Goal: Task Accomplishment & Management: Manage account settings

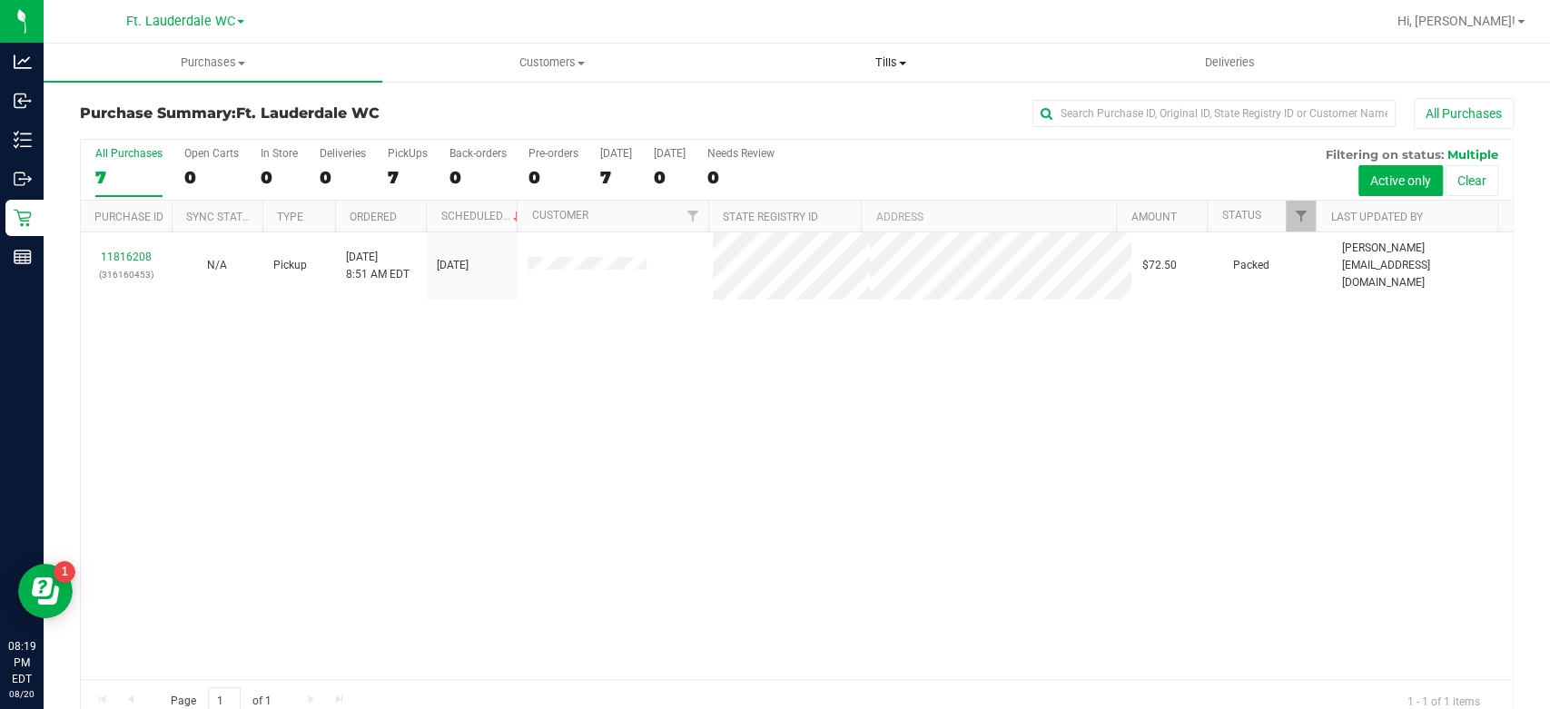
click at [874, 64] on span "Tills" at bounding box center [891, 62] width 337 height 16
click at [852, 107] on li "Manage tills" at bounding box center [891, 110] width 339 height 22
click at [874, 57] on span "Tills" at bounding box center [891, 62] width 339 height 16
click at [904, 64] on span at bounding box center [902, 64] width 7 height 4
click at [850, 107] on li "Manage tills" at bounding box center [891, 110] width 339 height 22
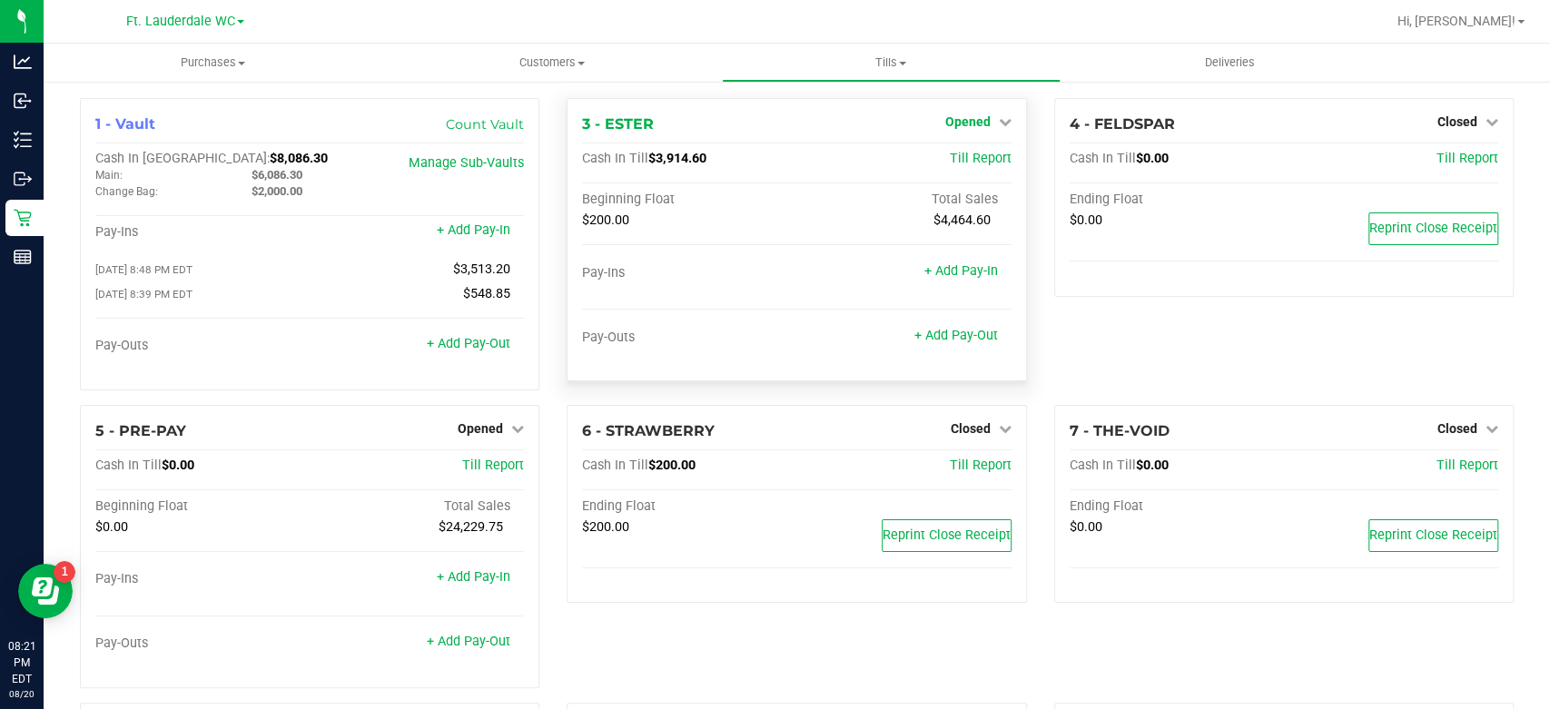
click at [945, 118] on span "Opened" at bounding box center [967, 121] width 45 height 15
click at [945, 163] on link "Close Till" at bounding box center [969, 160] width 49 height 15
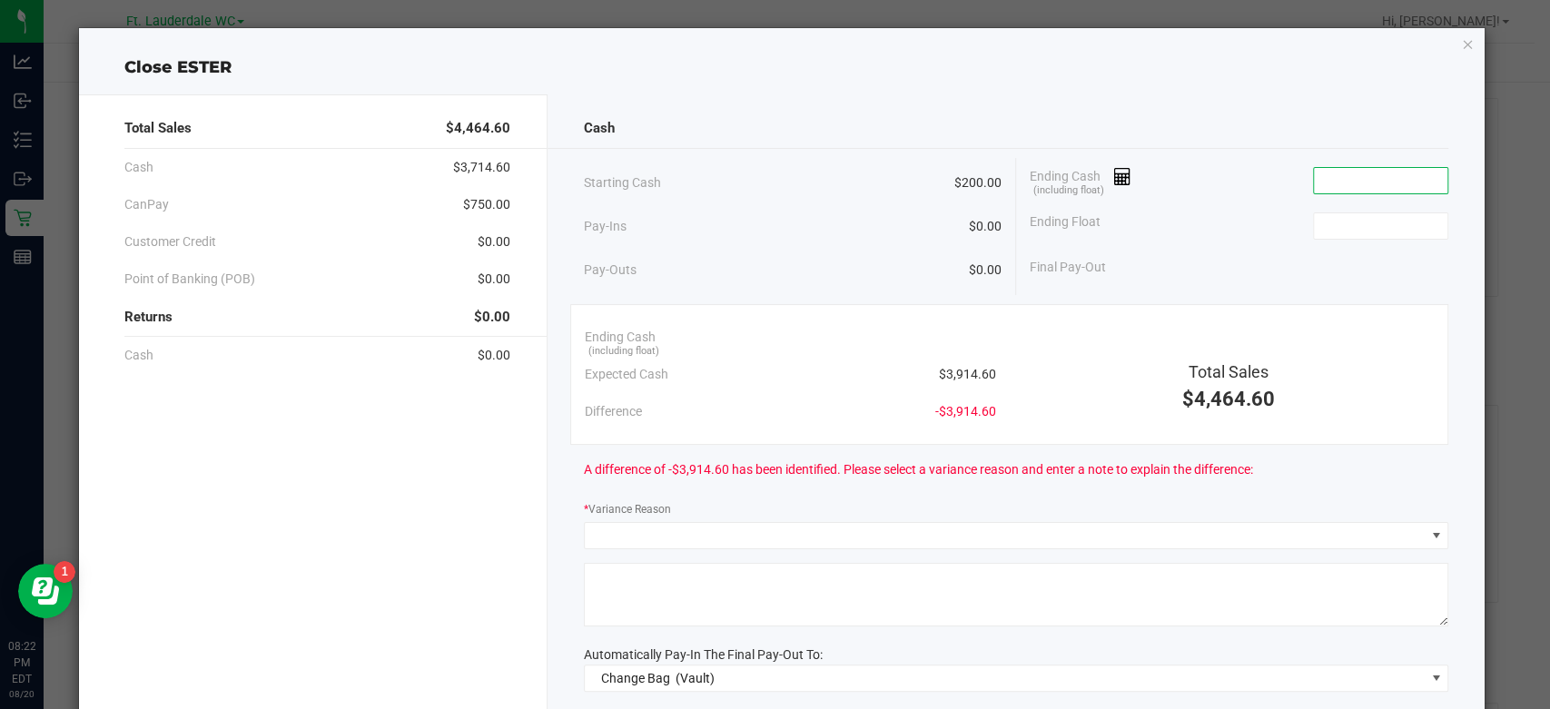
click at [1328, 186] on input at bounding box center [1380, 180] width 133 height 25
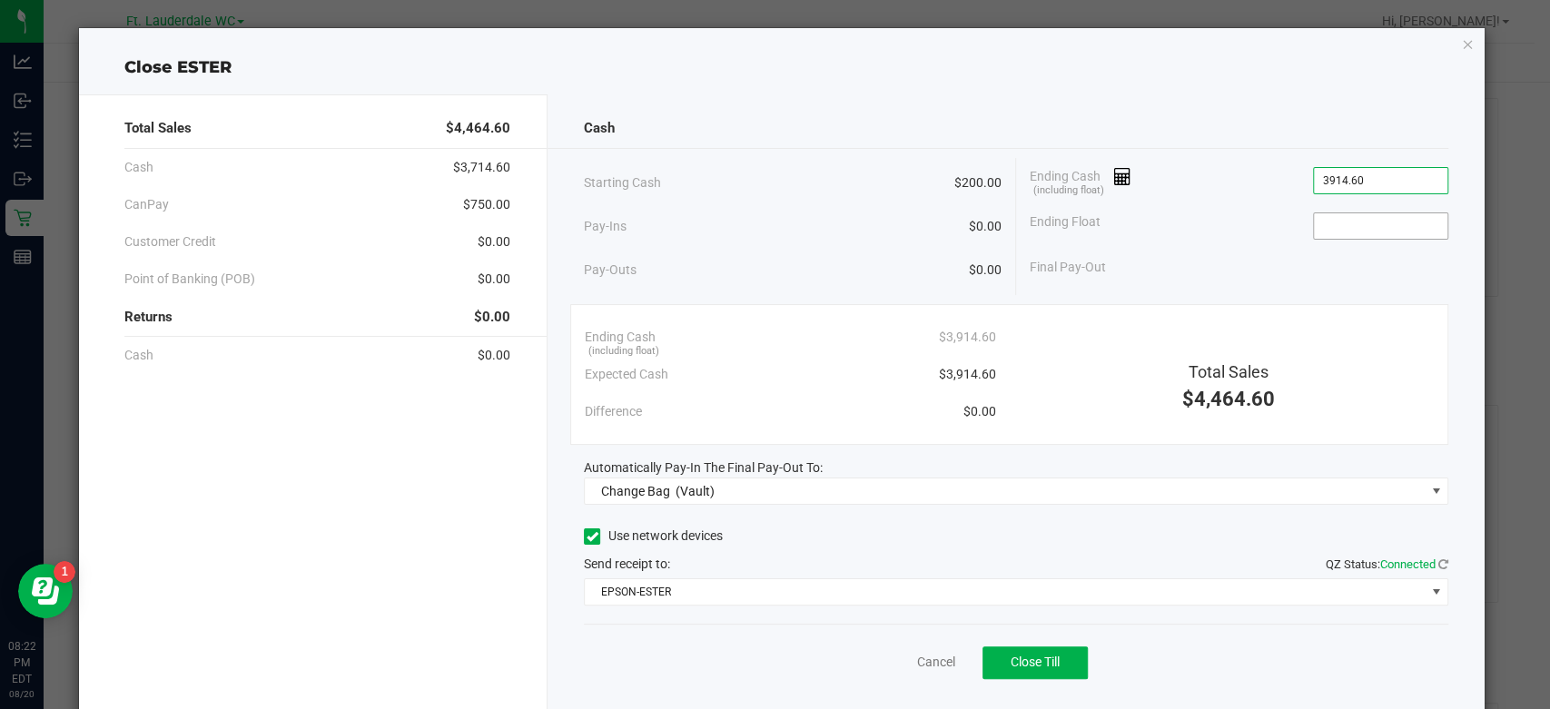
type input "$3,914.60"
click at [1327, 212] on span at bounding box center [1380, 225] width 135 height 27
click at [1326, 218] on input at bounding box center [1380, 225] width 133 height 25
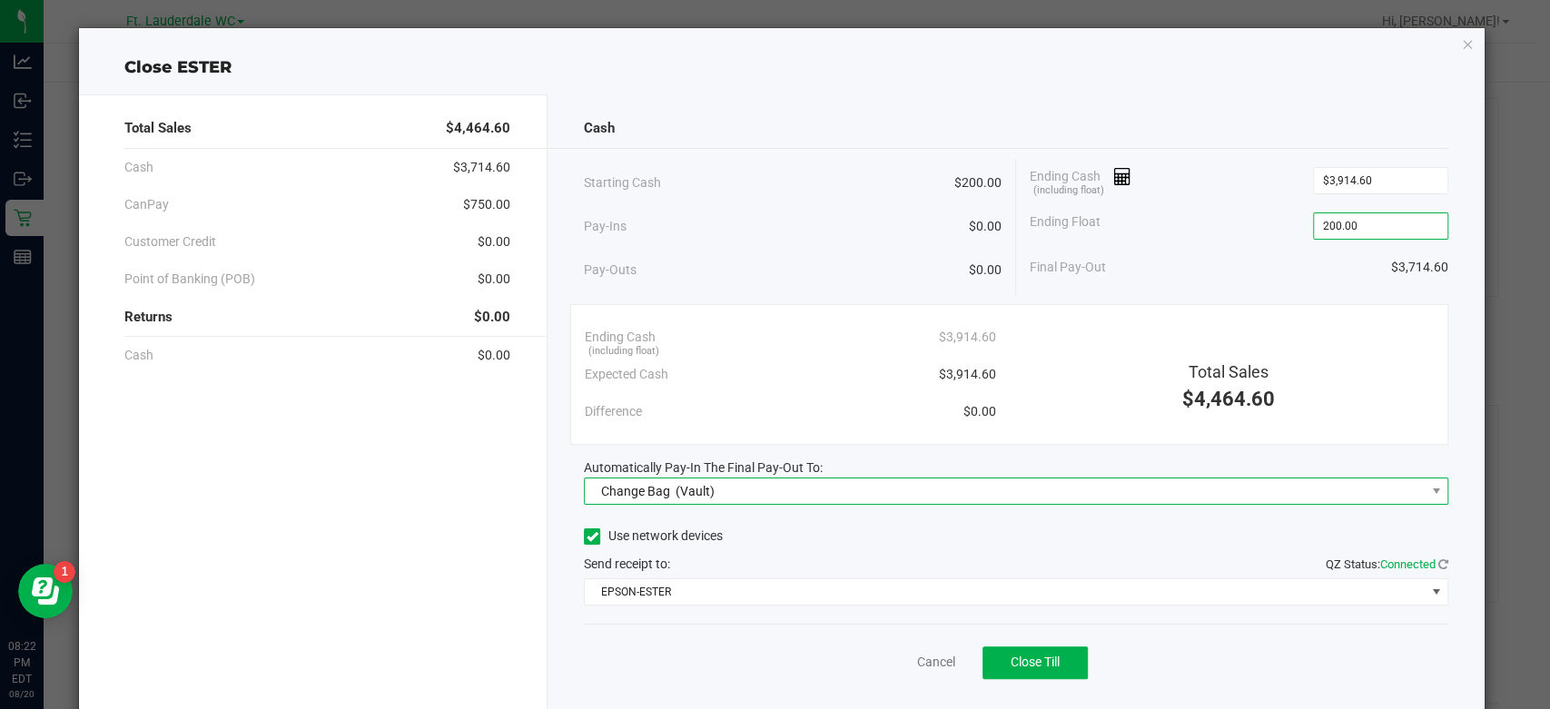
type input "$200.00"
click at [733, 502] on span "Change Bag (Vault)" at bounding box center [1005, 490] width 840 height 25
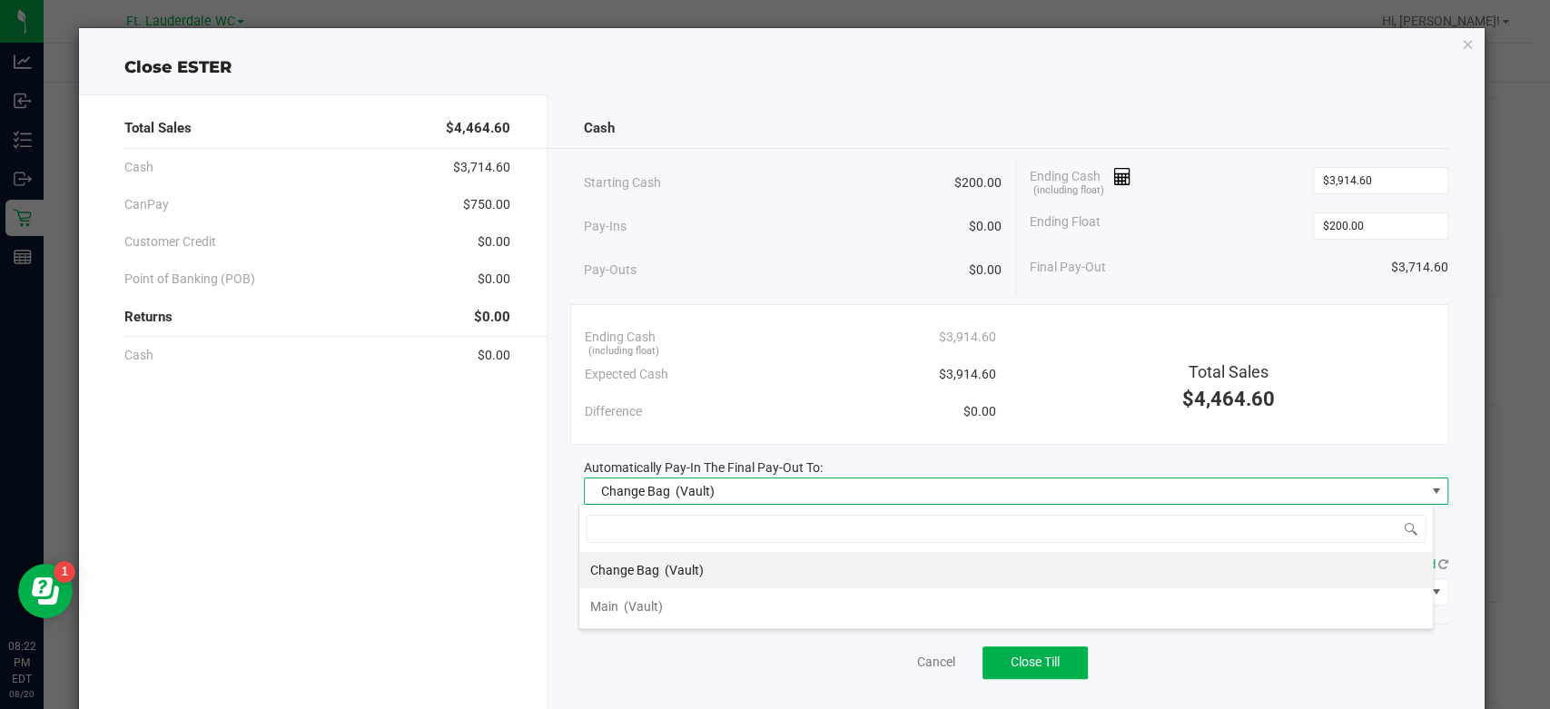
scroll to position [26, 855]
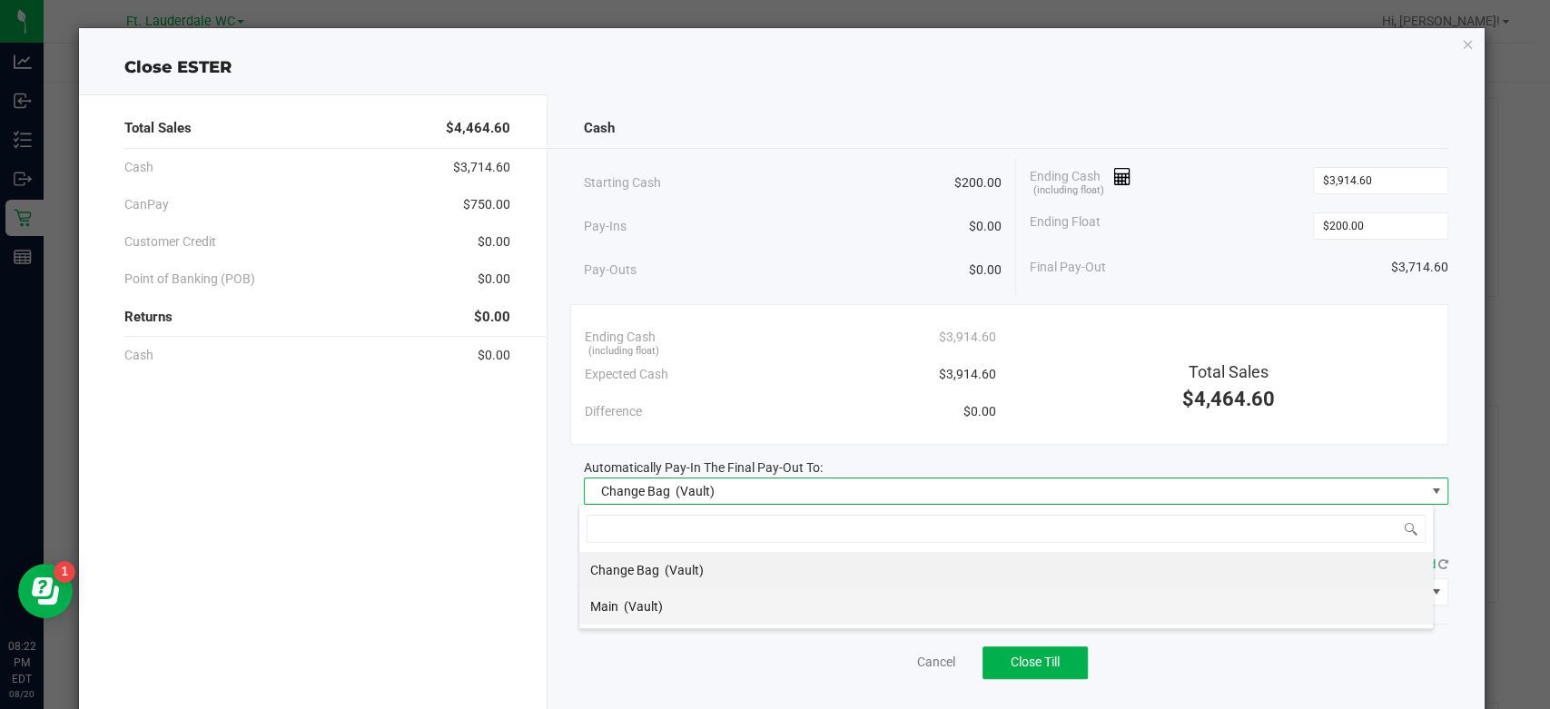
click at [669, 606] on li "Main (Vault)" at bounding box center [1005, 606] width 853 height 36
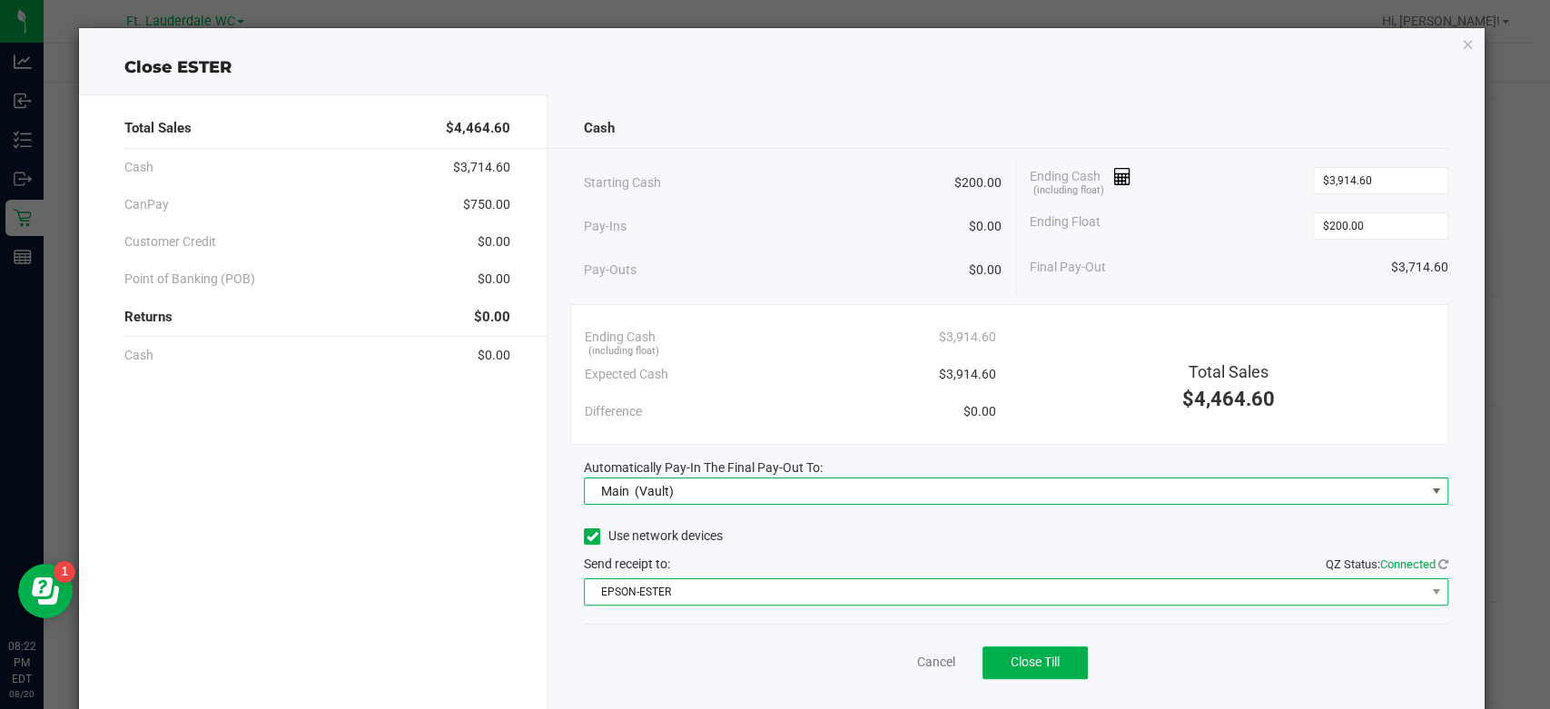
click at [680, 584] on span "EPSON-ESTER" at bounding box center [1005, 591] width 840 height 25
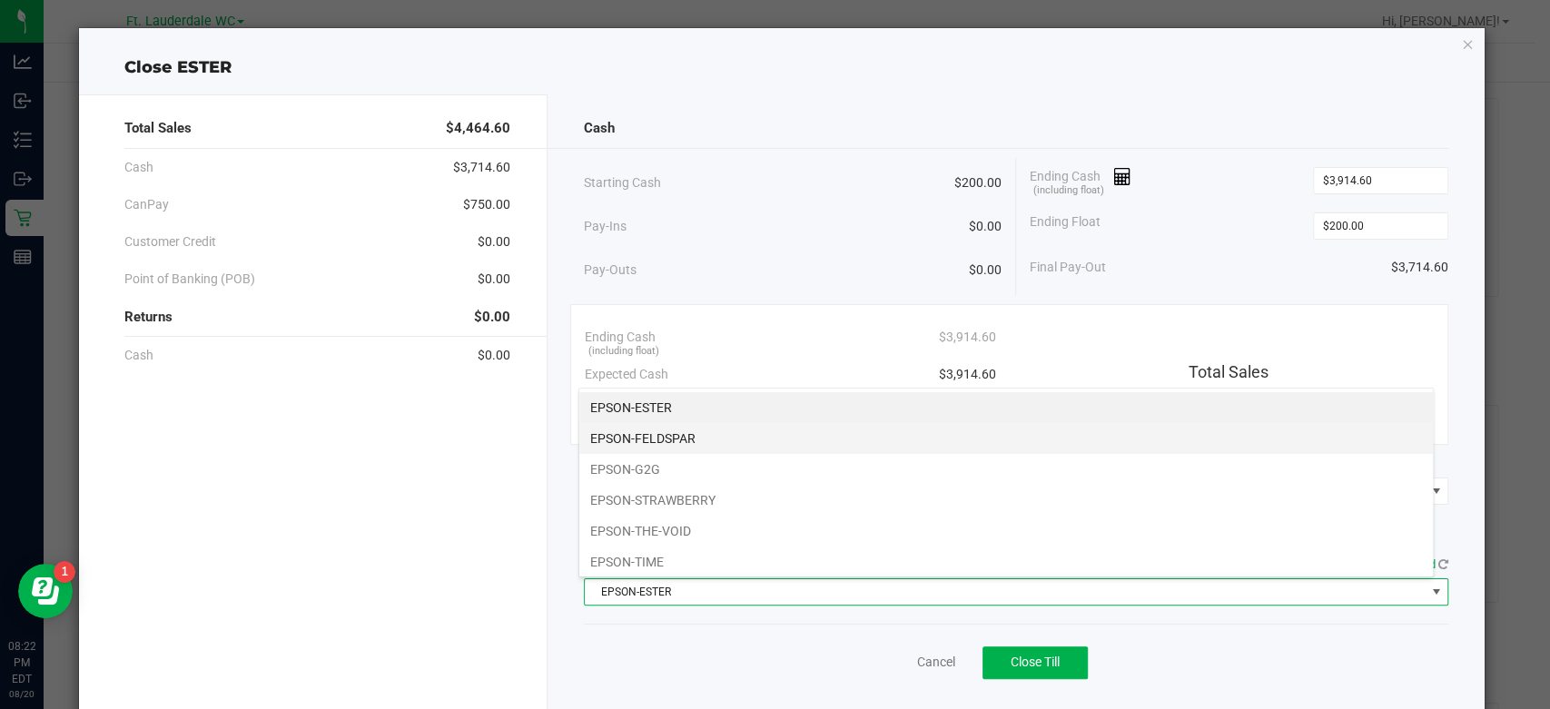
click at [699, 445] on li "EPSON-FELDSPAR" at bounding box center [1005, 438] width 853 height 31
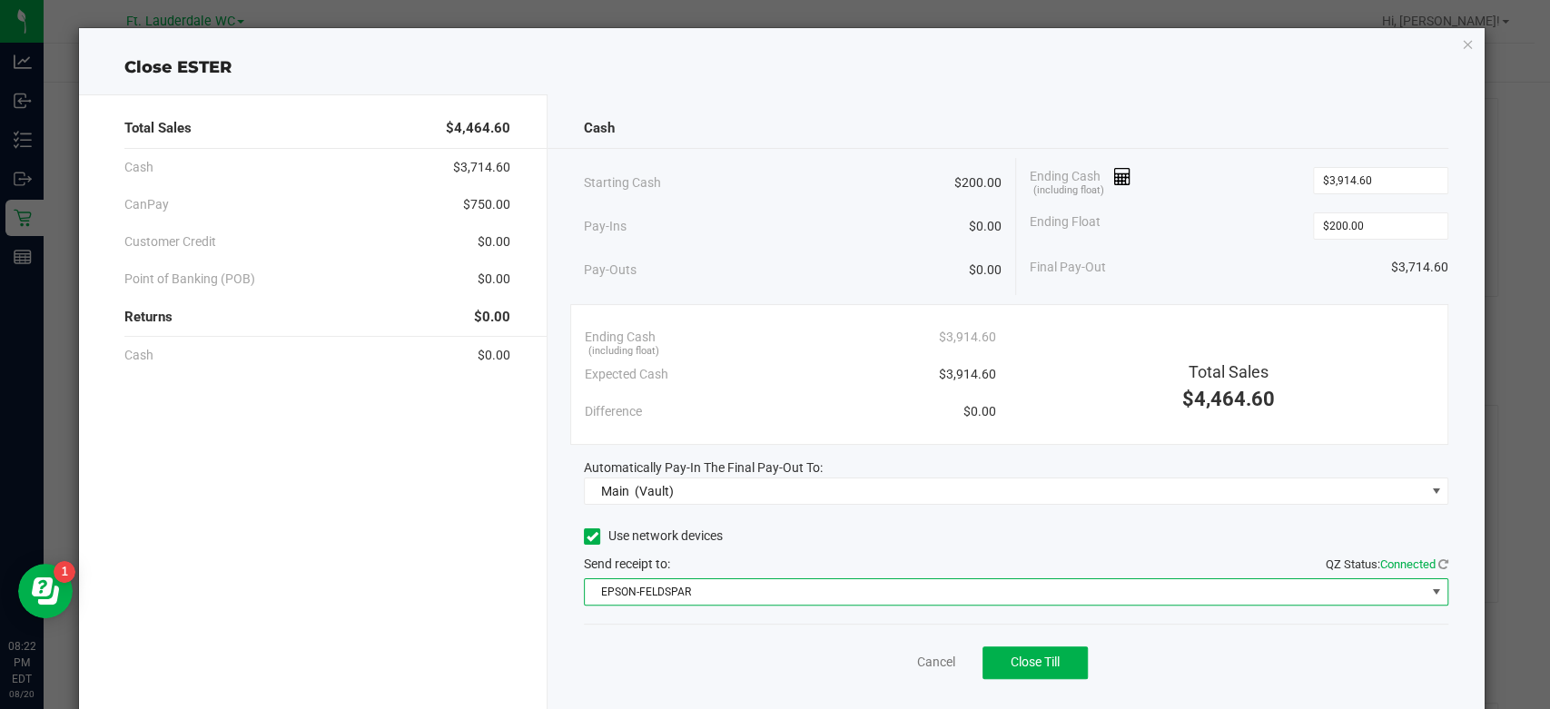
click at [646, 686] on div "Cancel Close Till" at bounding box center [1016, 659] width 864 height 70
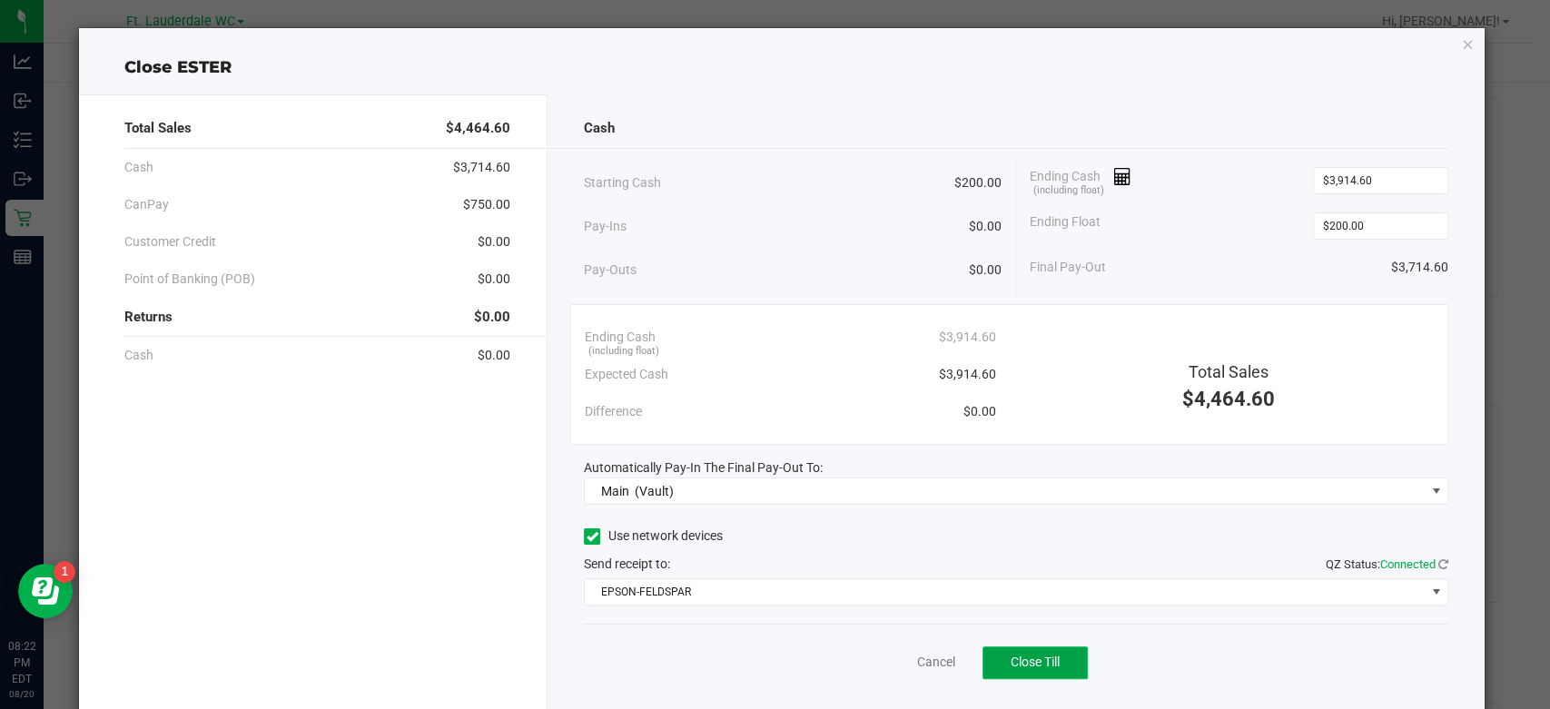
click at [1076, 670] on button "Close Till" at bounding box center [1034, 662] width 105 height 33
click at [890, 666] on link "Dismiss" at bounding box center [895, 662] width 44 height 19
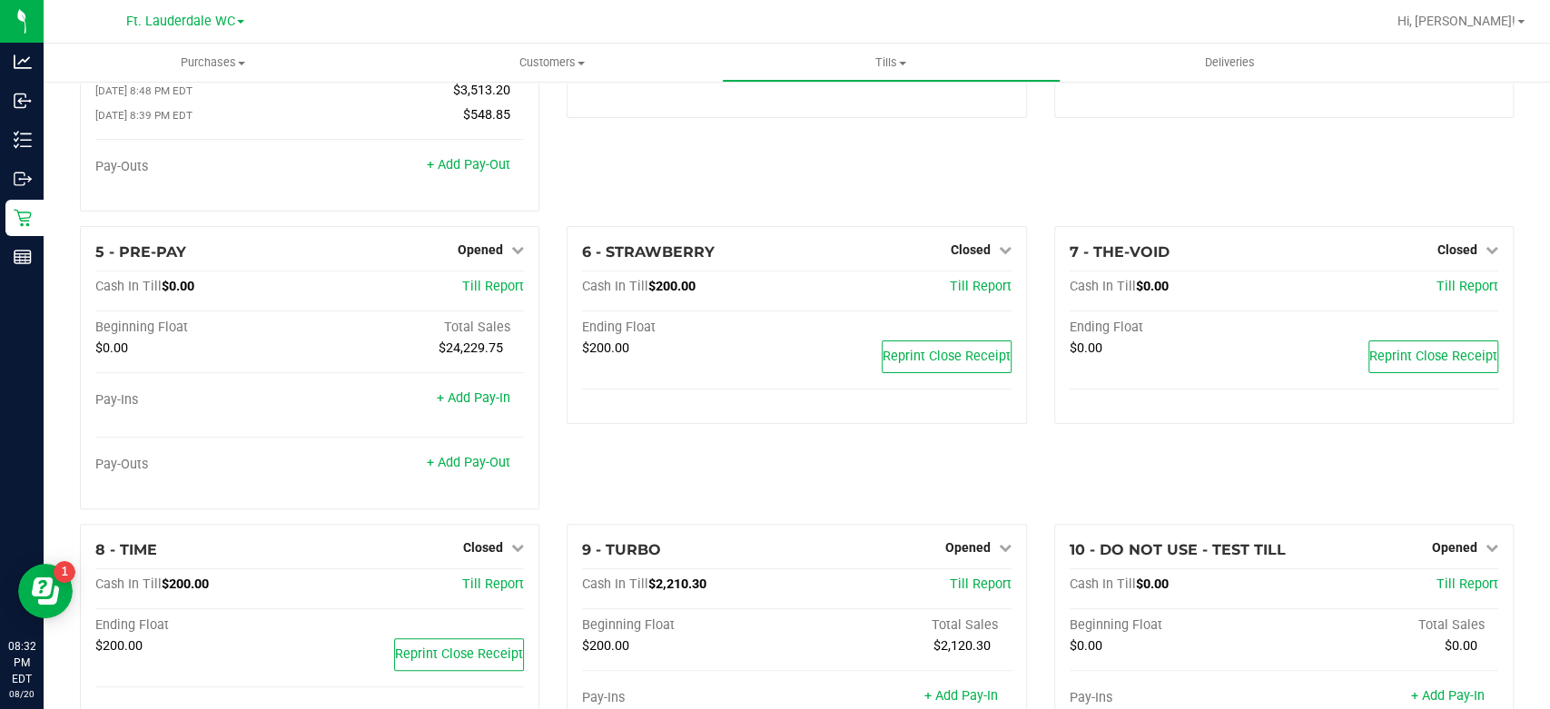
scroll to position [302, 0]
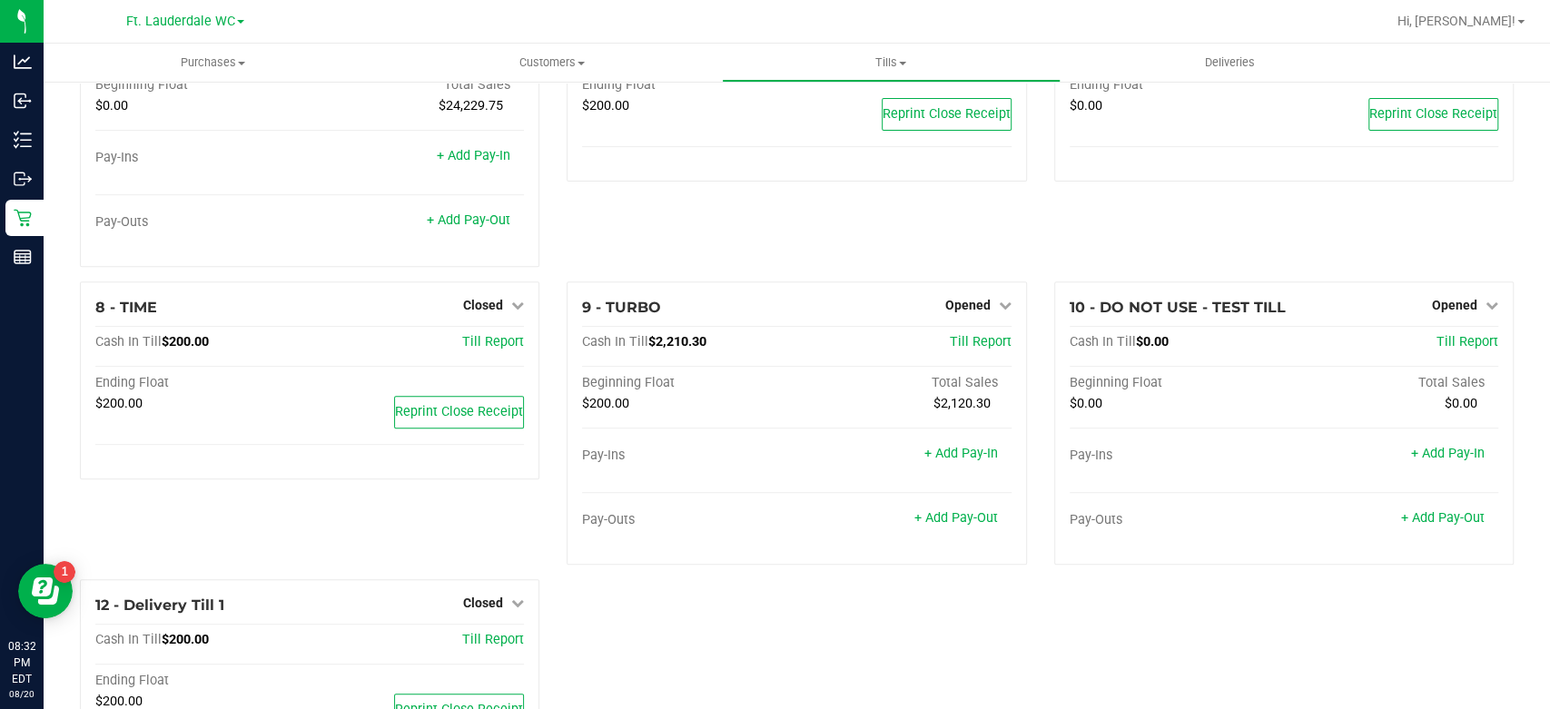
scroll to position [519, 0]
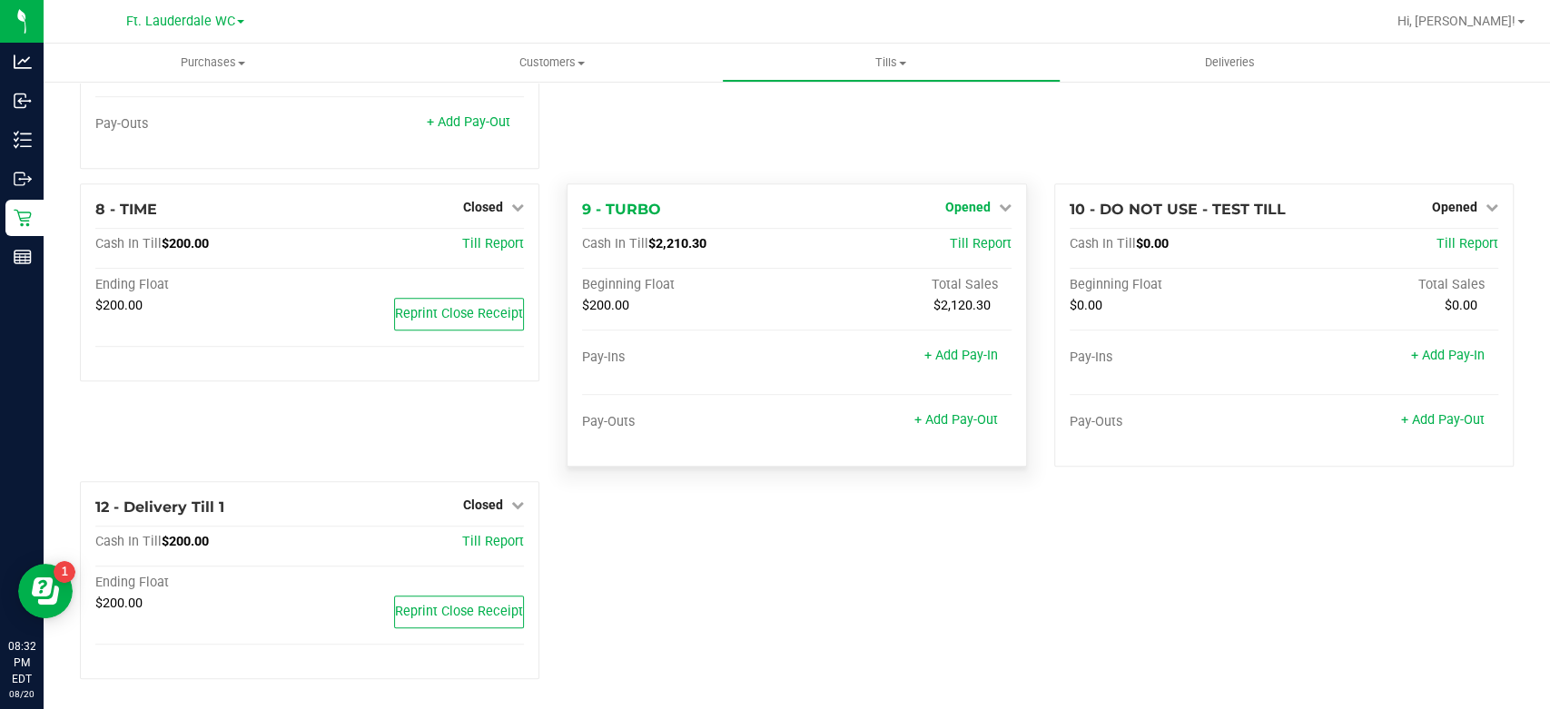
click at [959, 209] on span "Opened" at bounding box center [967, 207] width 45 height 15
click at [951, 241] on link "Close Till" at bounding box center [969, 244] width 49 height 15
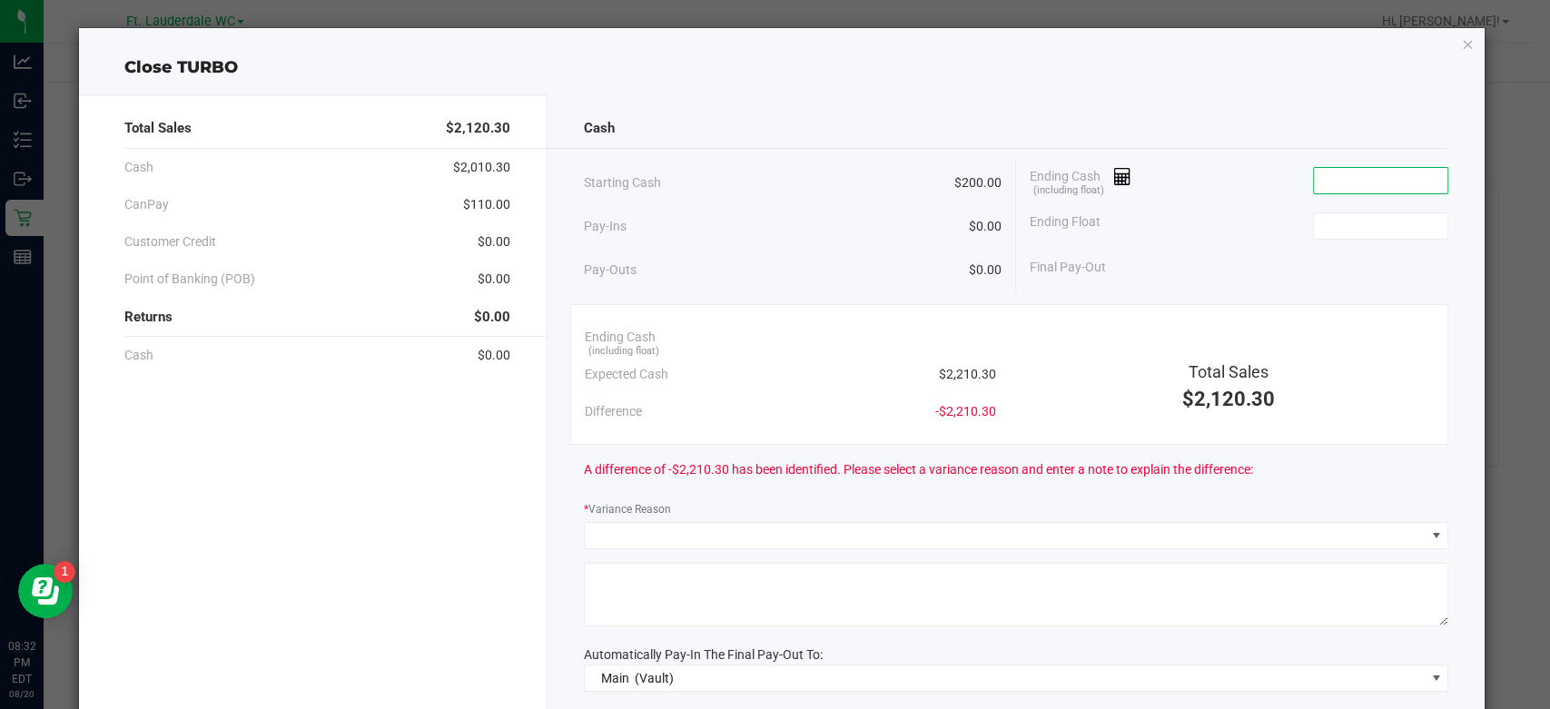
click at [1380, 178] on input at bounding box center [1380, 180] width 133 height 25
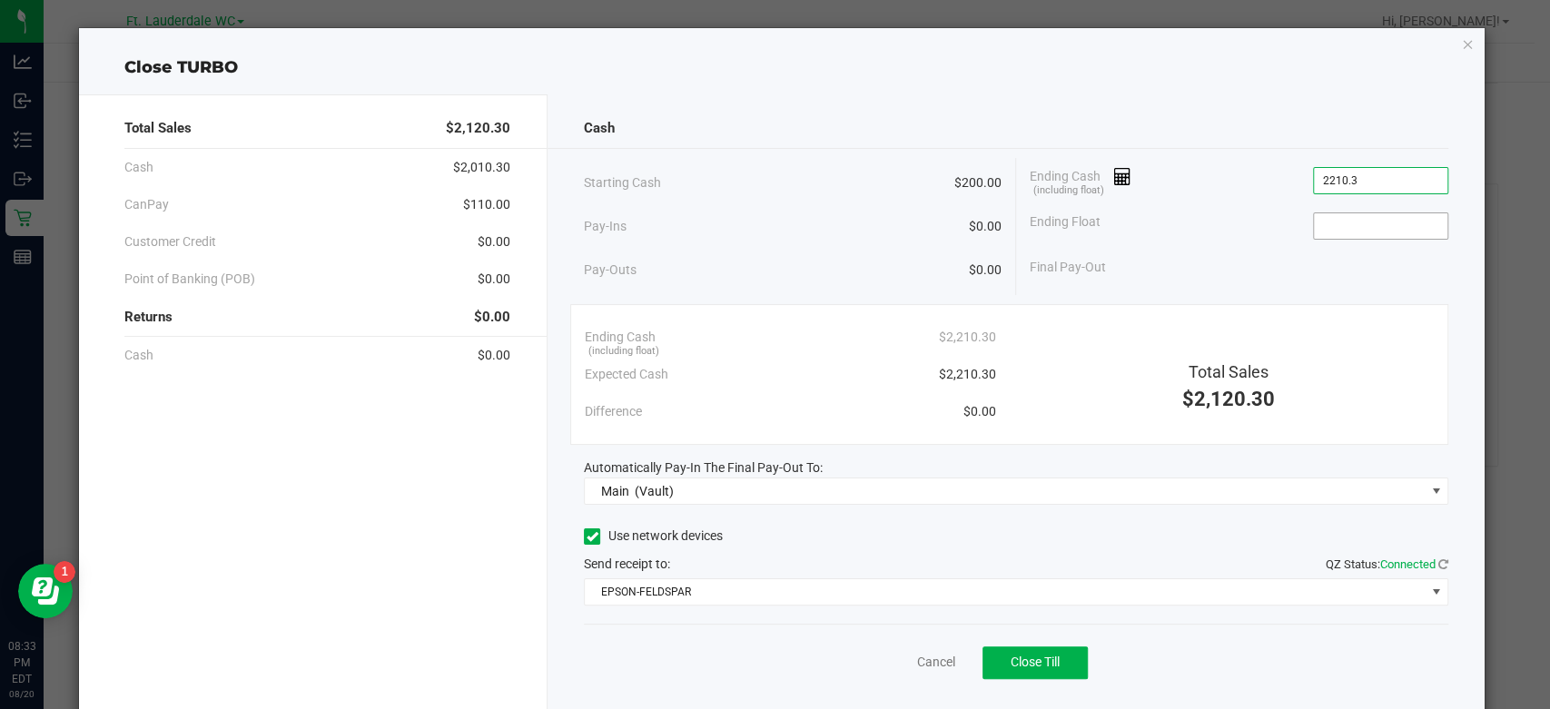
type input "$2,210.30"
click at [1358, 234] on input at bounding box center [1380, 225] width 133 height 25
type input "$200.00"
click at [1224, 224] on div "Ending Float $200.00" at bounding box center [1239, 225] width 419 height 45
click at [1062, 656] on button "Close Till" at bounding box center [1034, 662] width 105 height 33
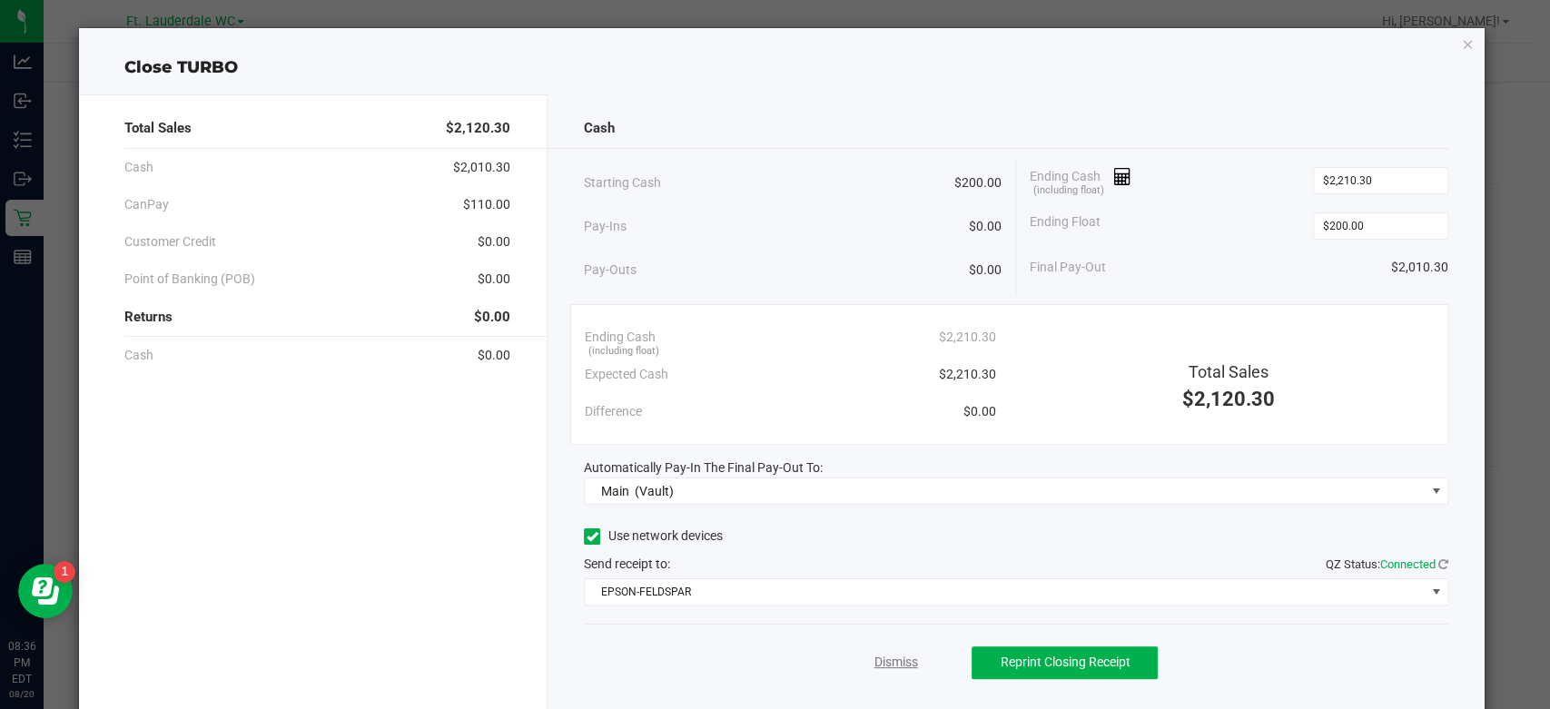
click at [902, 668] on link "Dismiss" at bounding box center [895, 662] width 44 height 19
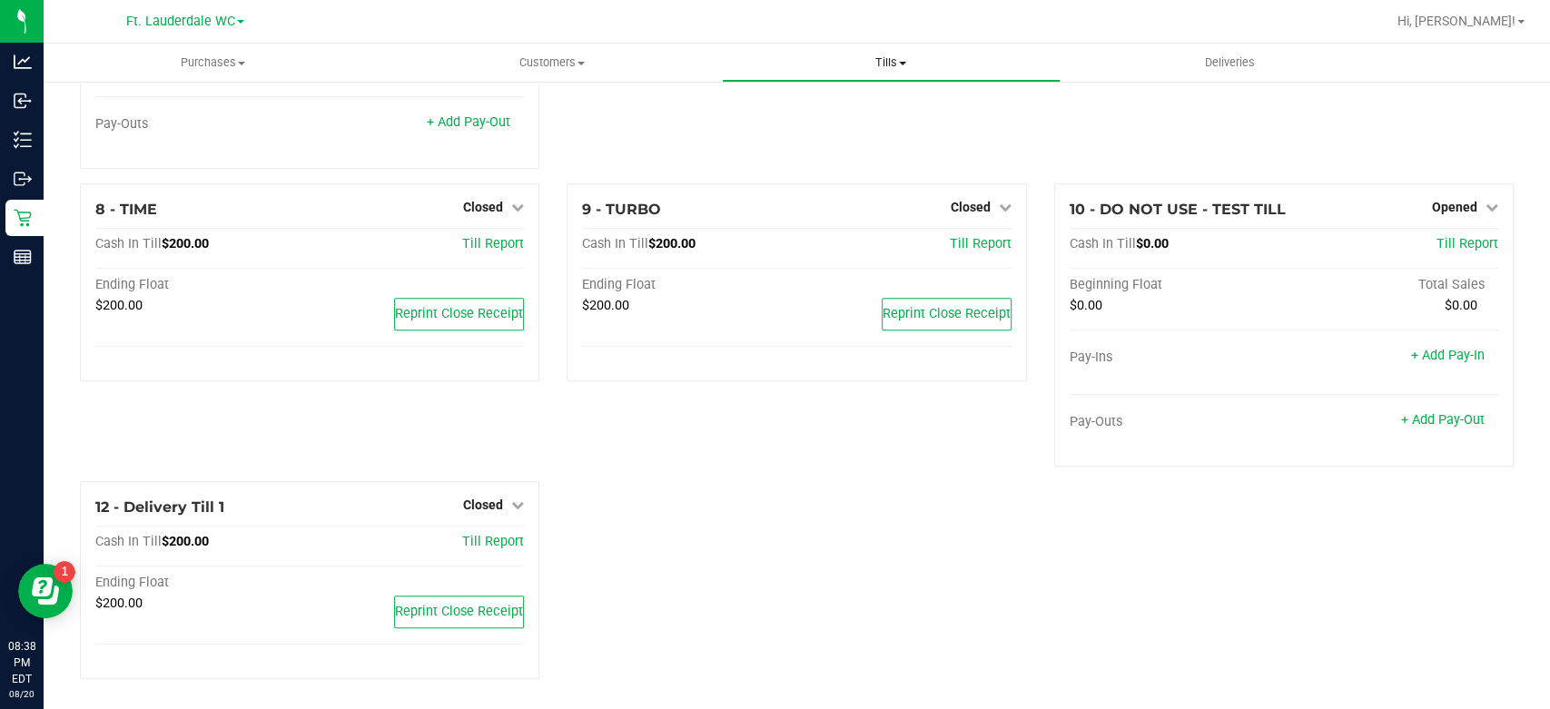
click at [909, 70] on span "Tills" at bounding box center [891, 62] width 337 height 16
click at [851, 132] on span "Reconcile e-payments" at bounding box center [812, 130] width 181 height 15
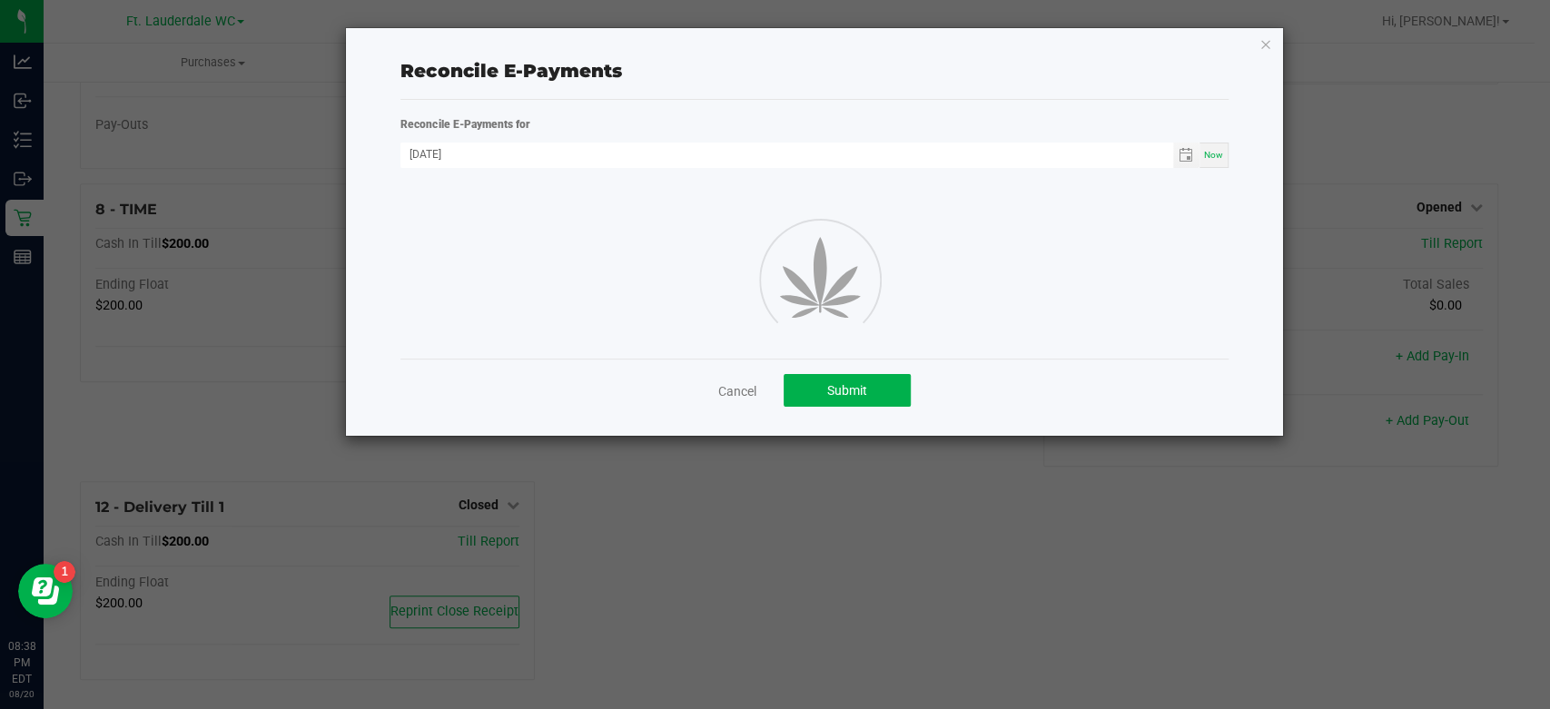
scroll to position [519, 0]
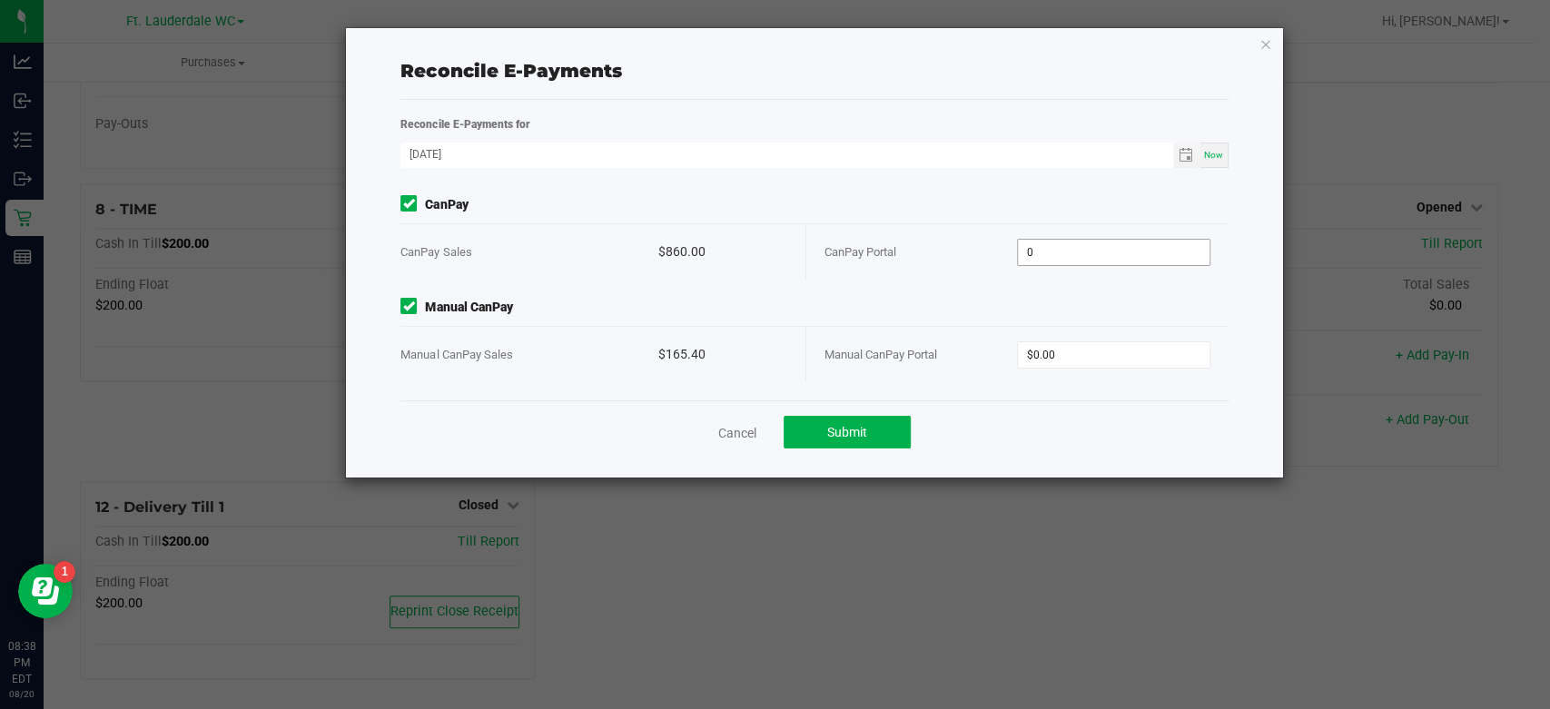
click at [1062, 248] on input "0" at bounding box center [1114, 252] width 192 height 25
type input "$860.00"
click at [1070, 351] on input "0" at bounding box center [1114, 354] width 192 height 25
type input "$165.40"
click at [1066, 441] on div "Cancel Submit" at bounding box center [813, 431] width 827 height 63
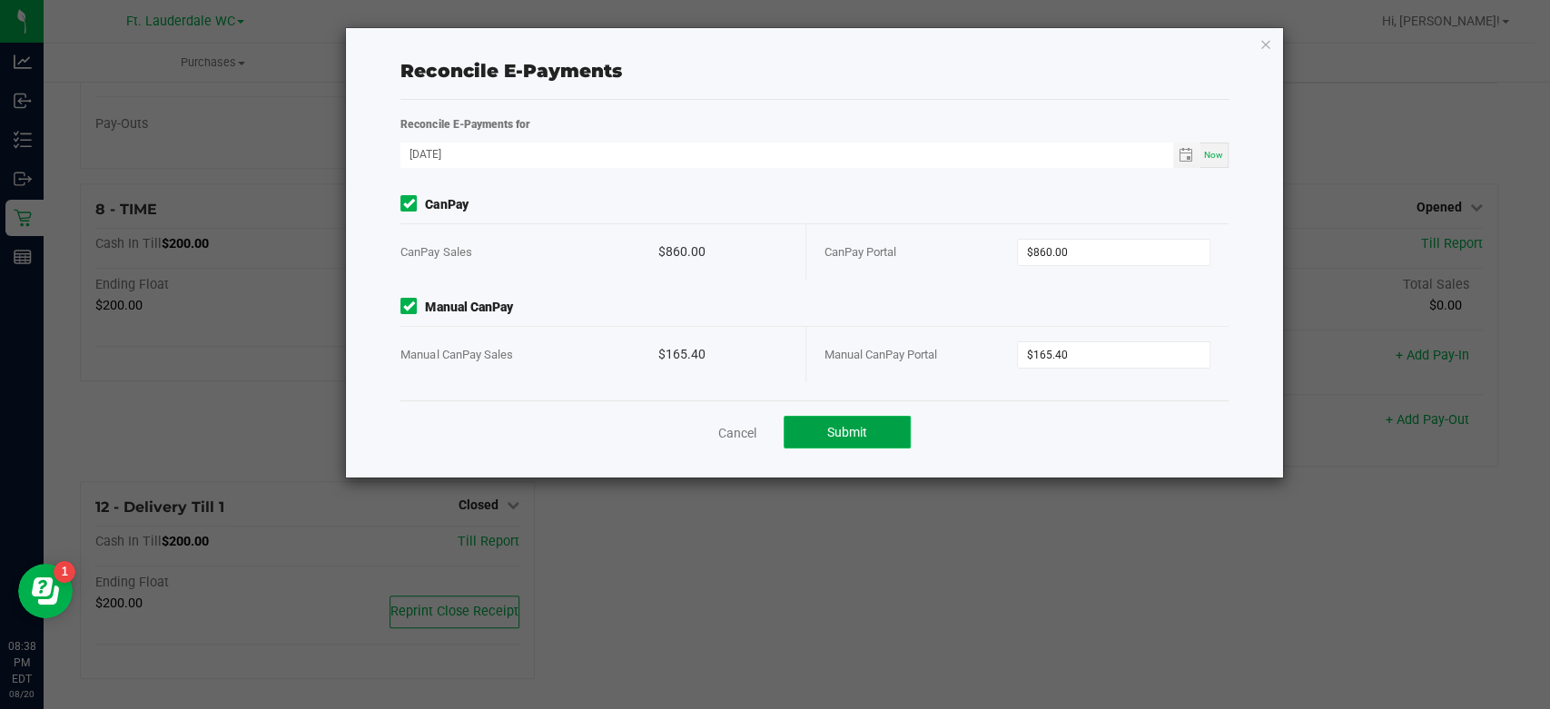
click at [894, 439] on button "Submit" at bounding box center [847, 432] width 127 height 33
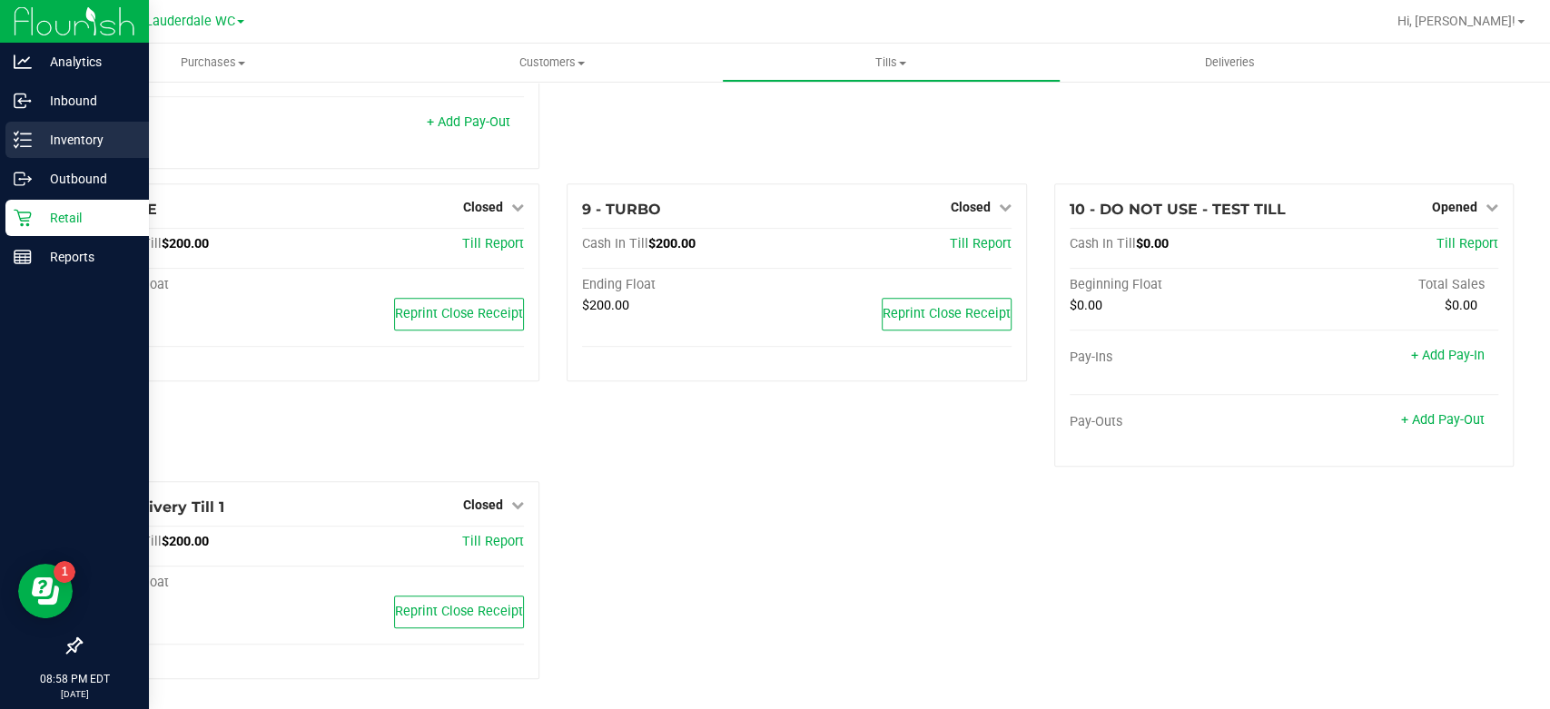
click at [37, 132] on p "Inventory" at bounding box center [86, 140] width 109 height 22
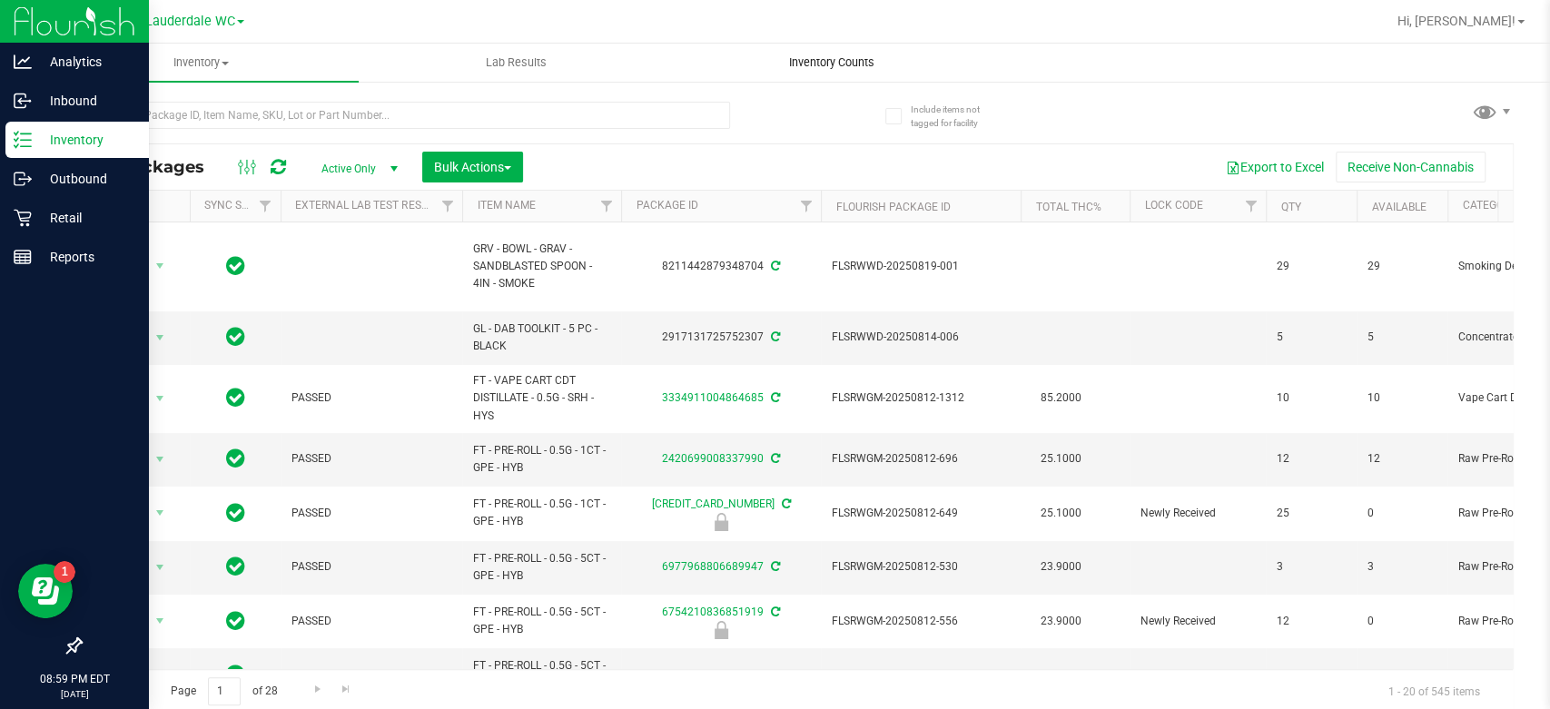
click at [883, 71] on uib-tab-heading "Inventory Counts" at bounding box center [831, 62] width 313 height 36
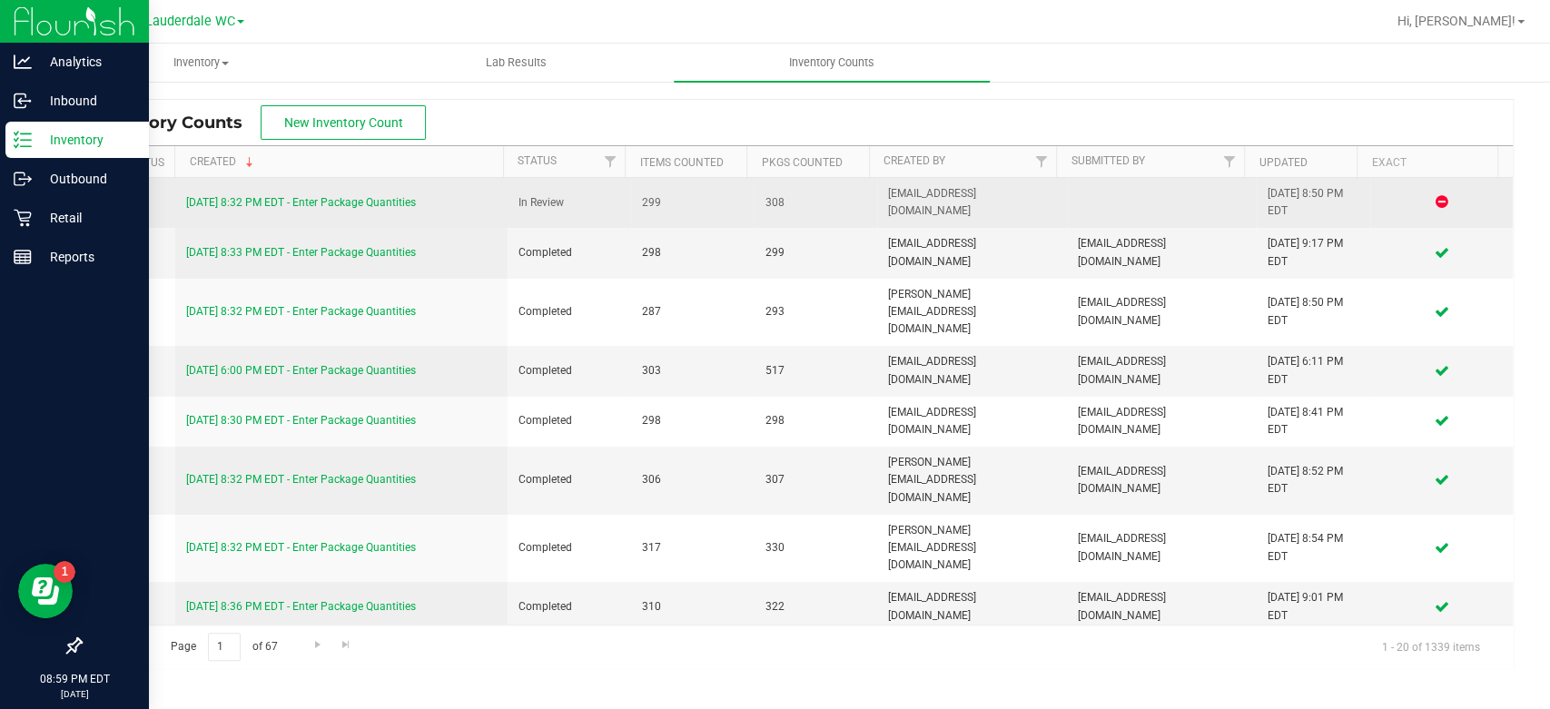
click at [349, 202] on link "[DATE] 8:32 PM EDT - Enter Package Quantities" at bounding box center [301, 202] width 230 height 13
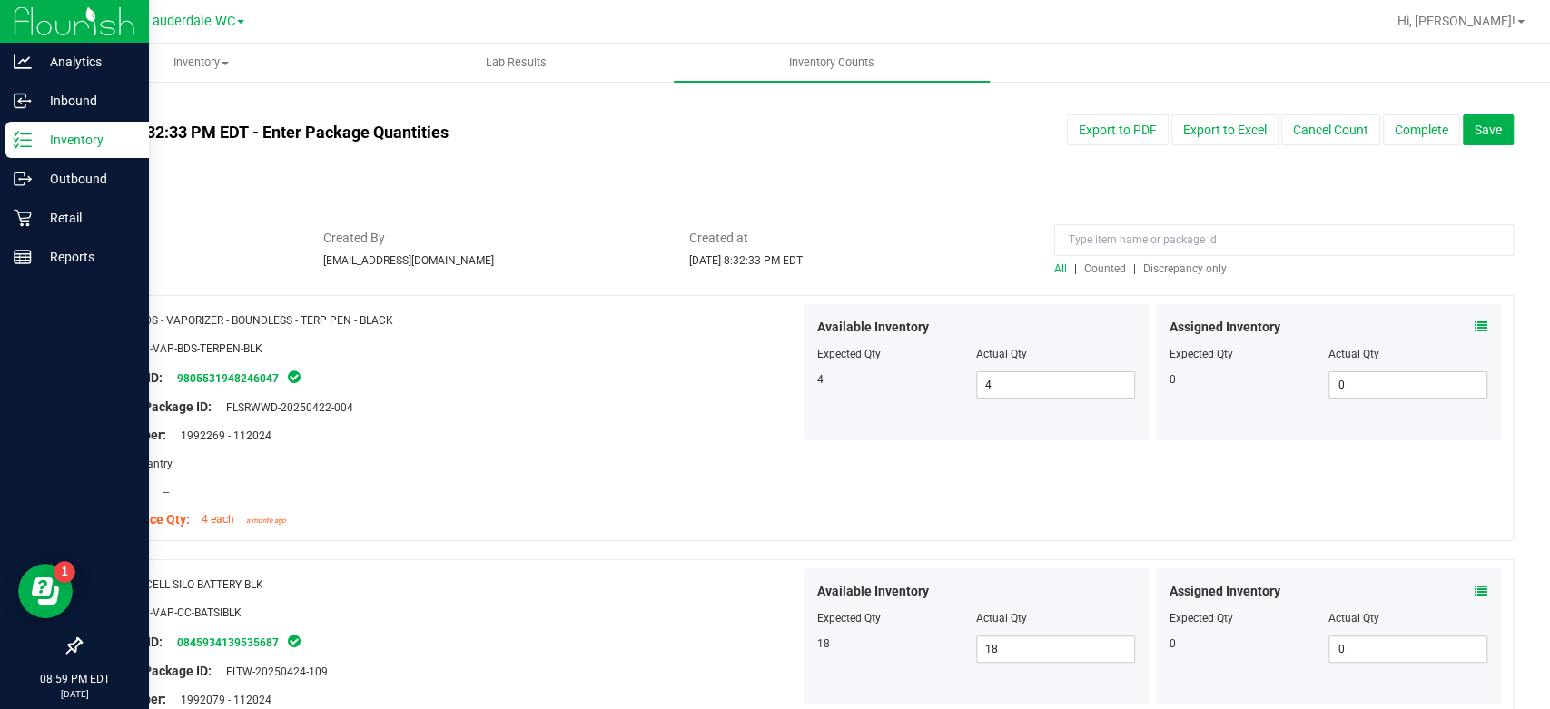
click at [1182, 271] on span "Discrepancy only" at bounding box center [1185, 268] width 84 height 13
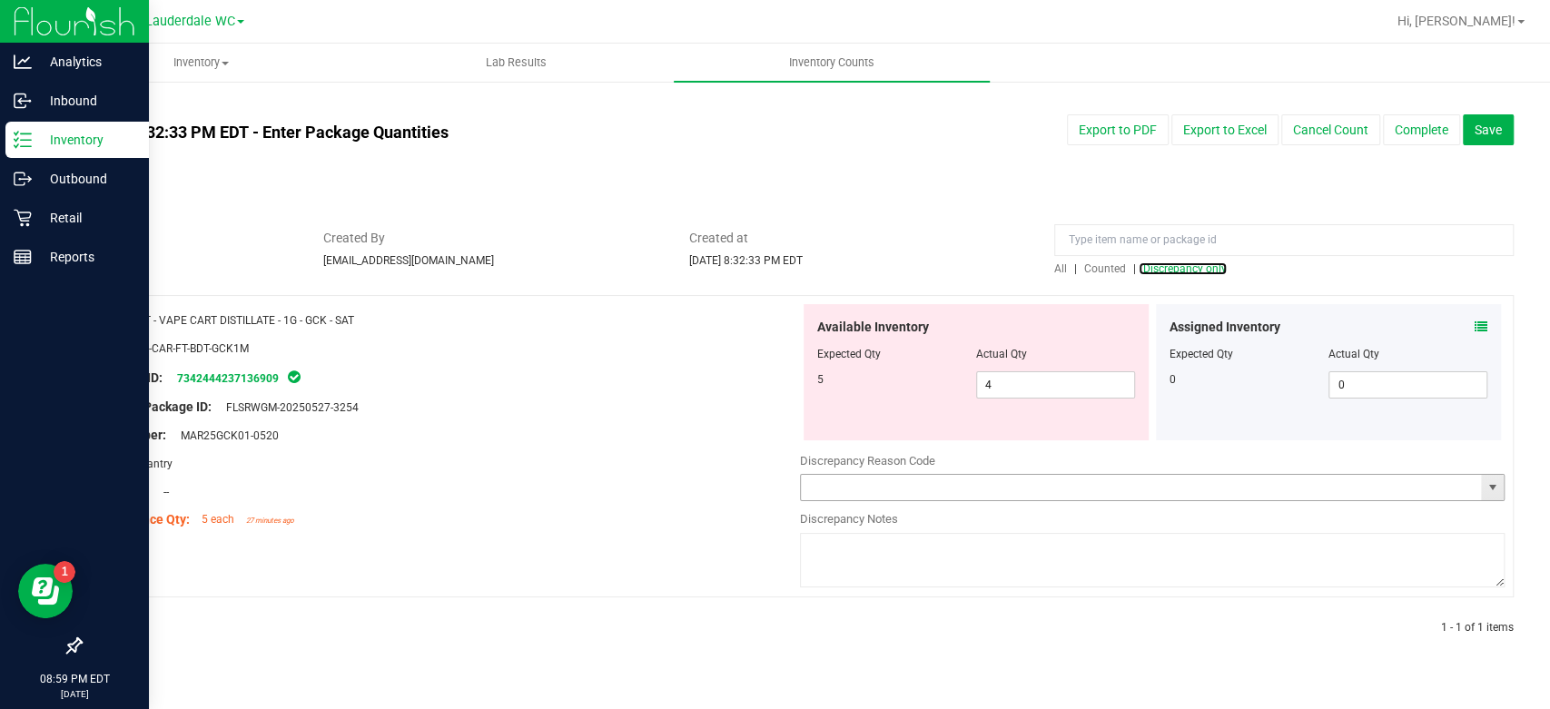
click at [1489, 488] on span "select" at bounding box center [1491, 487] width 15 height 15
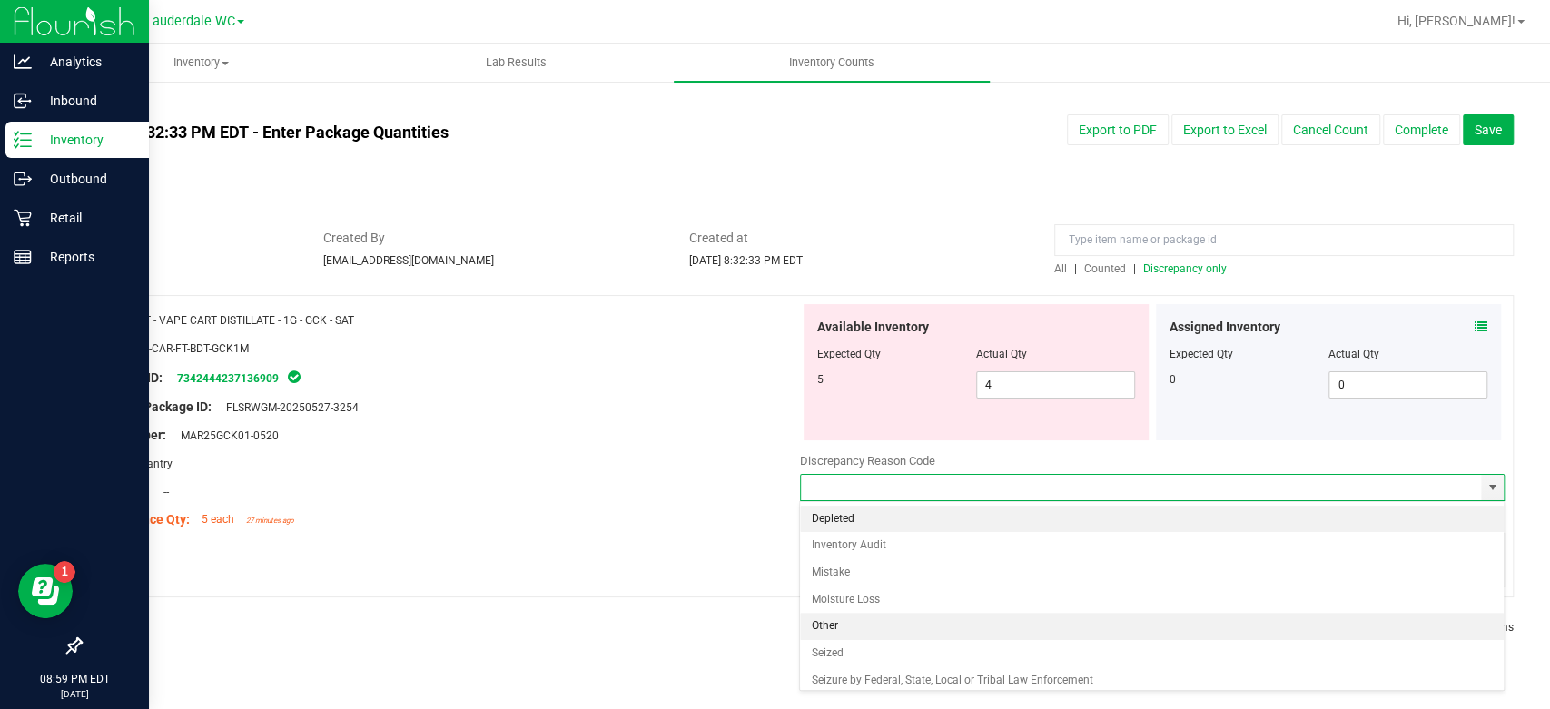
click at [886, 623] on li "Other" at bounding box center [1151, 626] width 703 height 27
type input "Other"
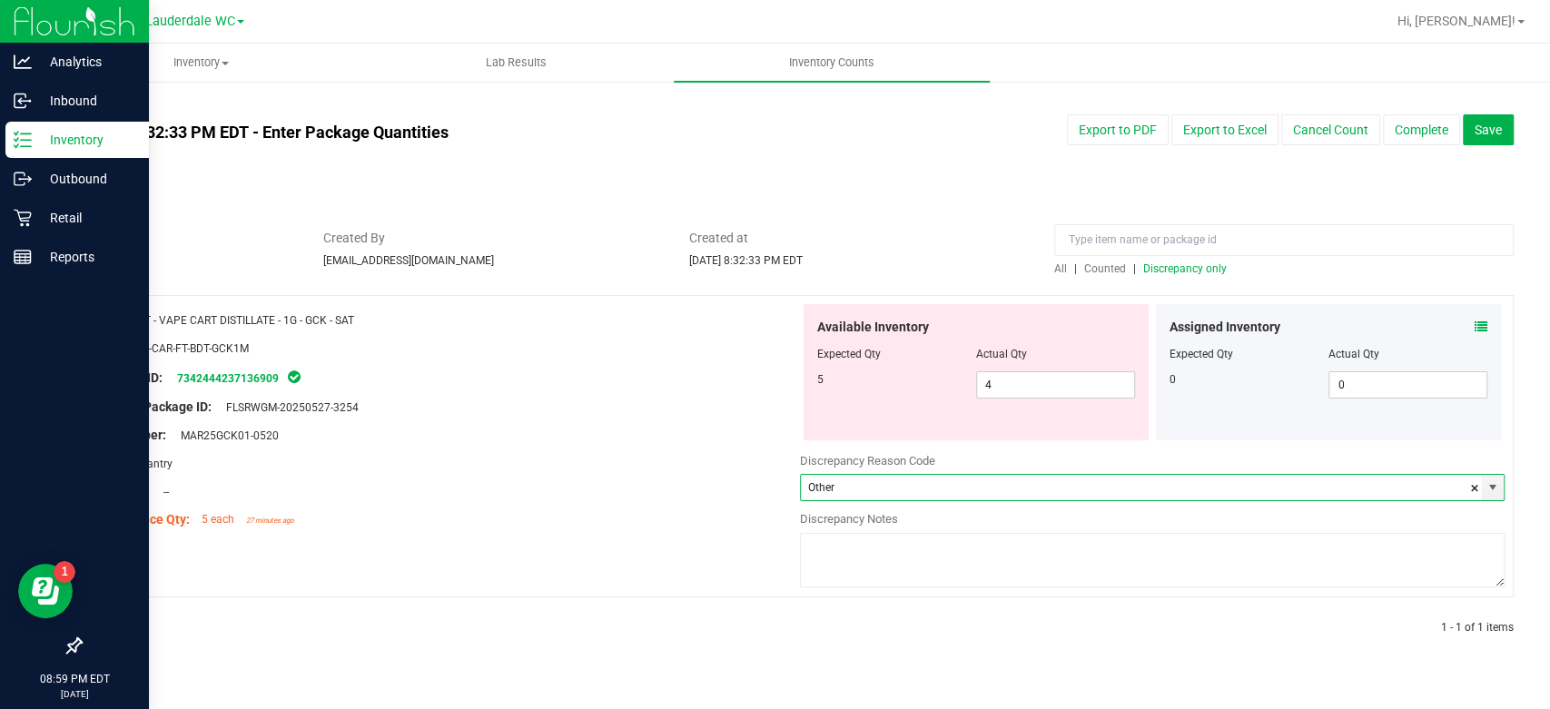
click at [921, 578] on textarea at bounding box center [1152, 560] width 705 height 54
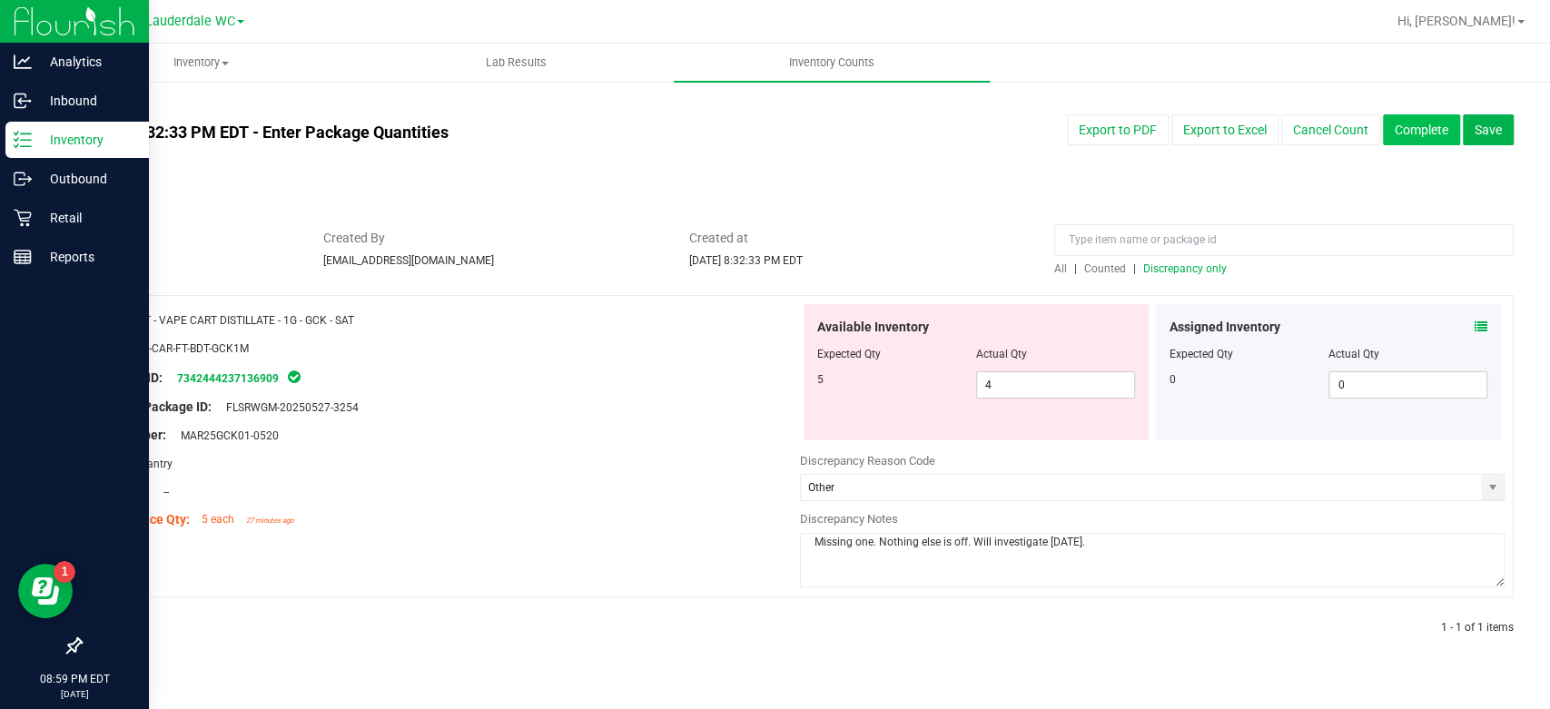
type textarea "Missing one. Nothing else is off. Will investigate [DATE]."
click at [1443, 143] on button "Complete" at bounding box center [1421, 129] width 77 height 31
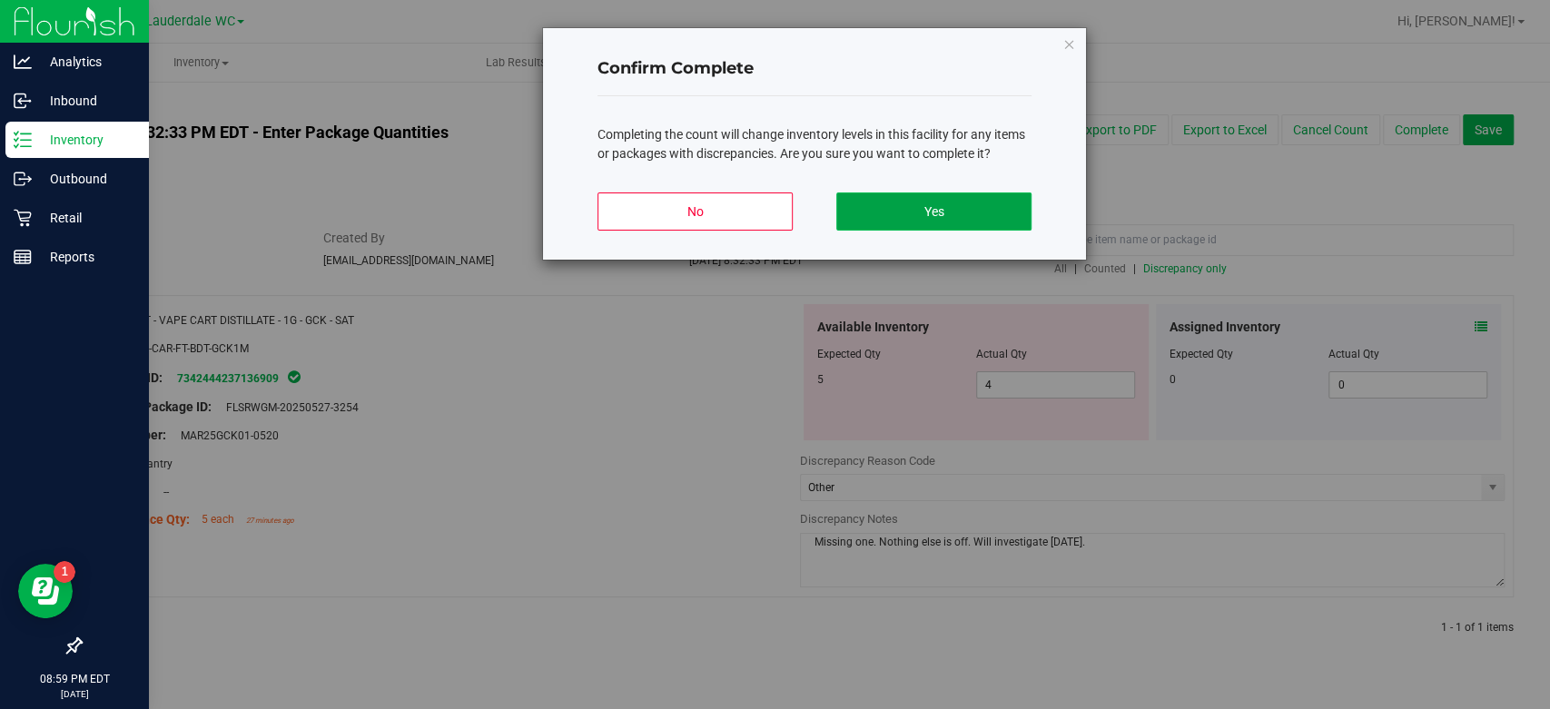
click at [910, 222] on button "Yes" at bounding box center [933, 211] width 195 height 38
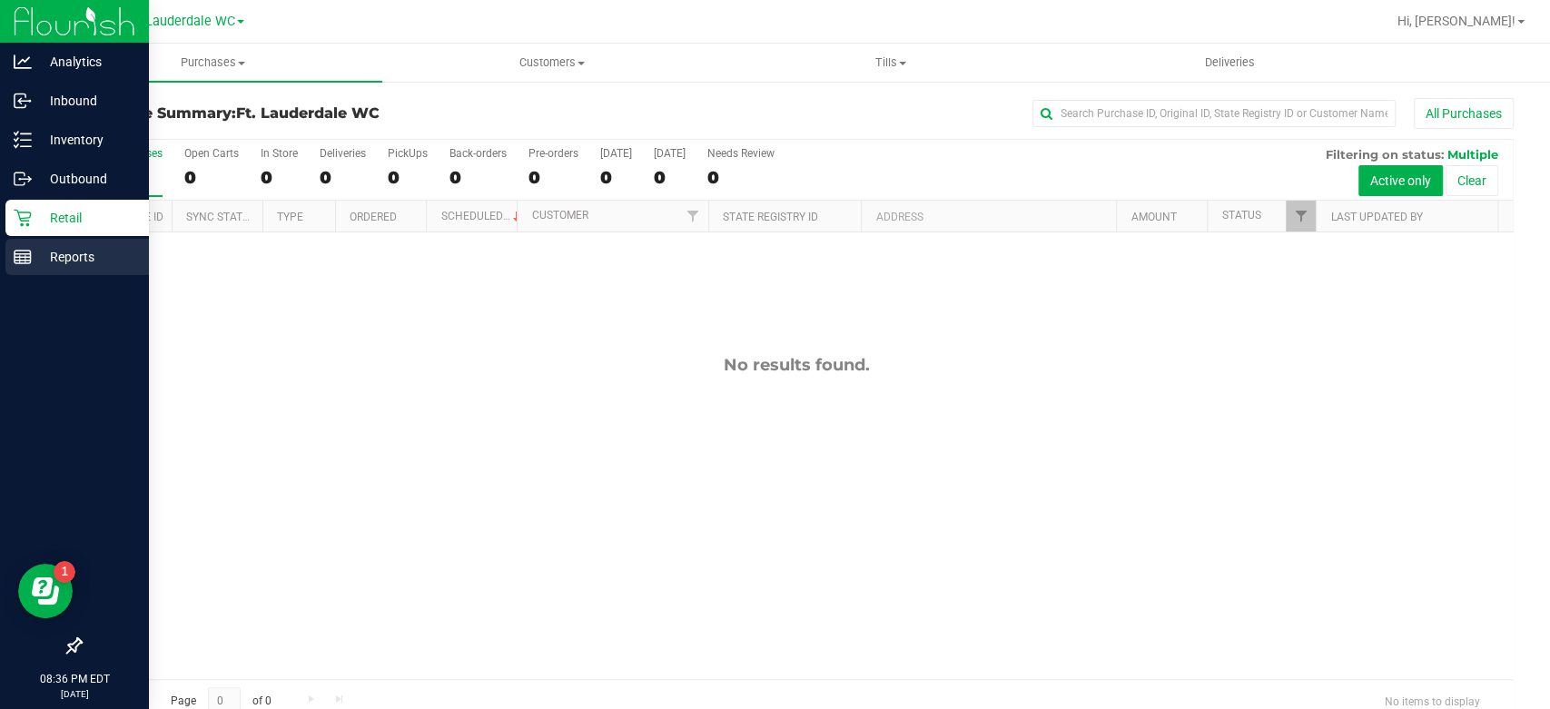
click at [29, 266] on div "Reports" at bounding box center [76, 257] width 143 height 36
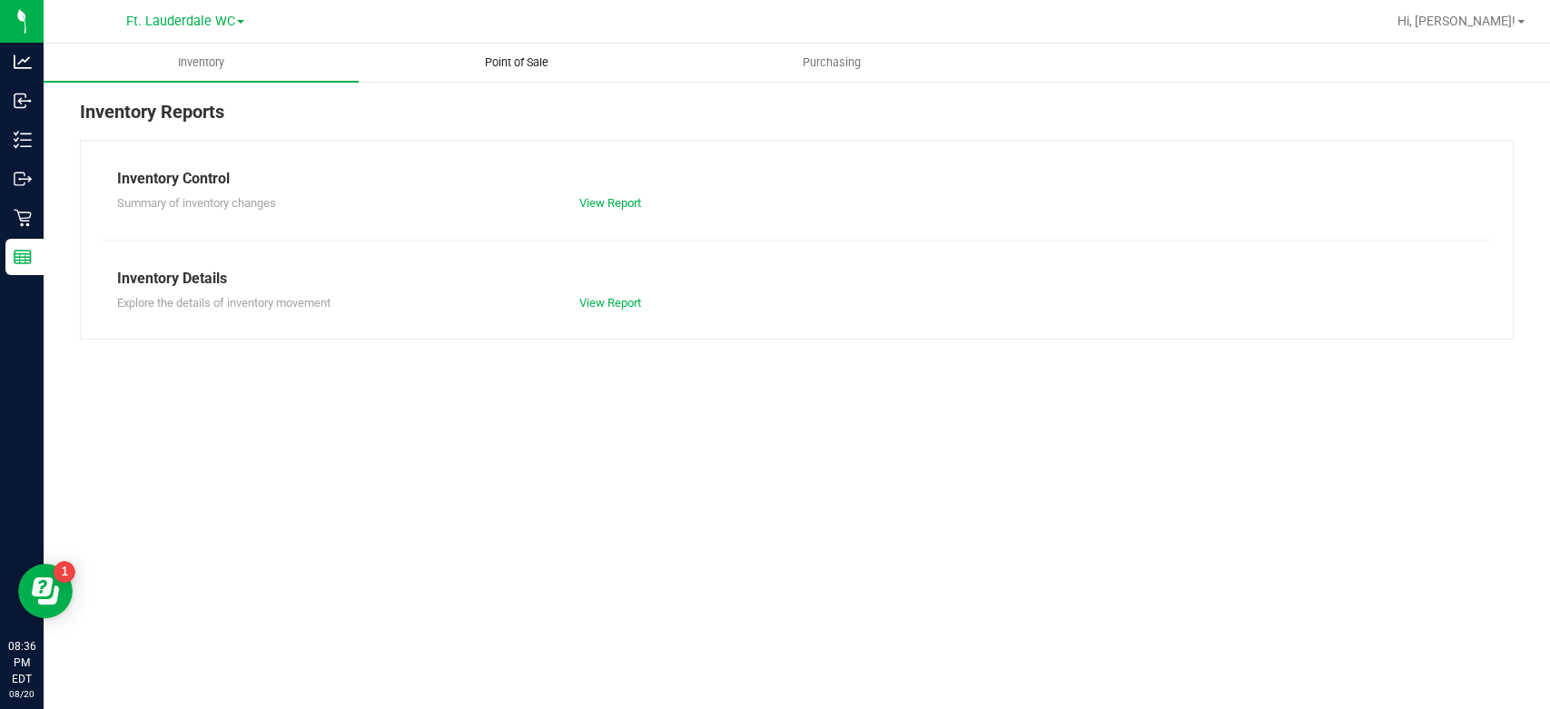
click at [499, 64] on span "Point of Sale" at bounding box center [516, 62] width 113 height 16
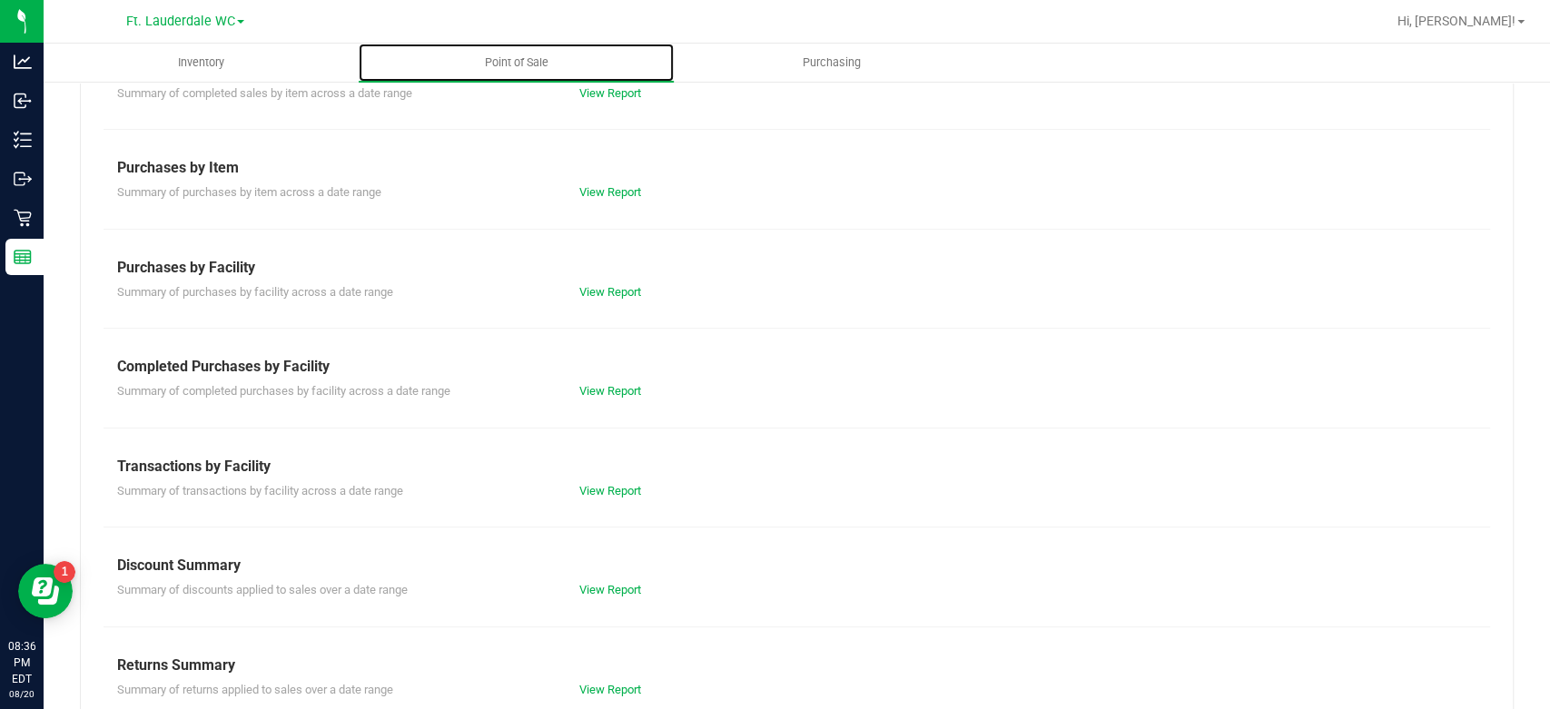
scroll to position [243, 0]
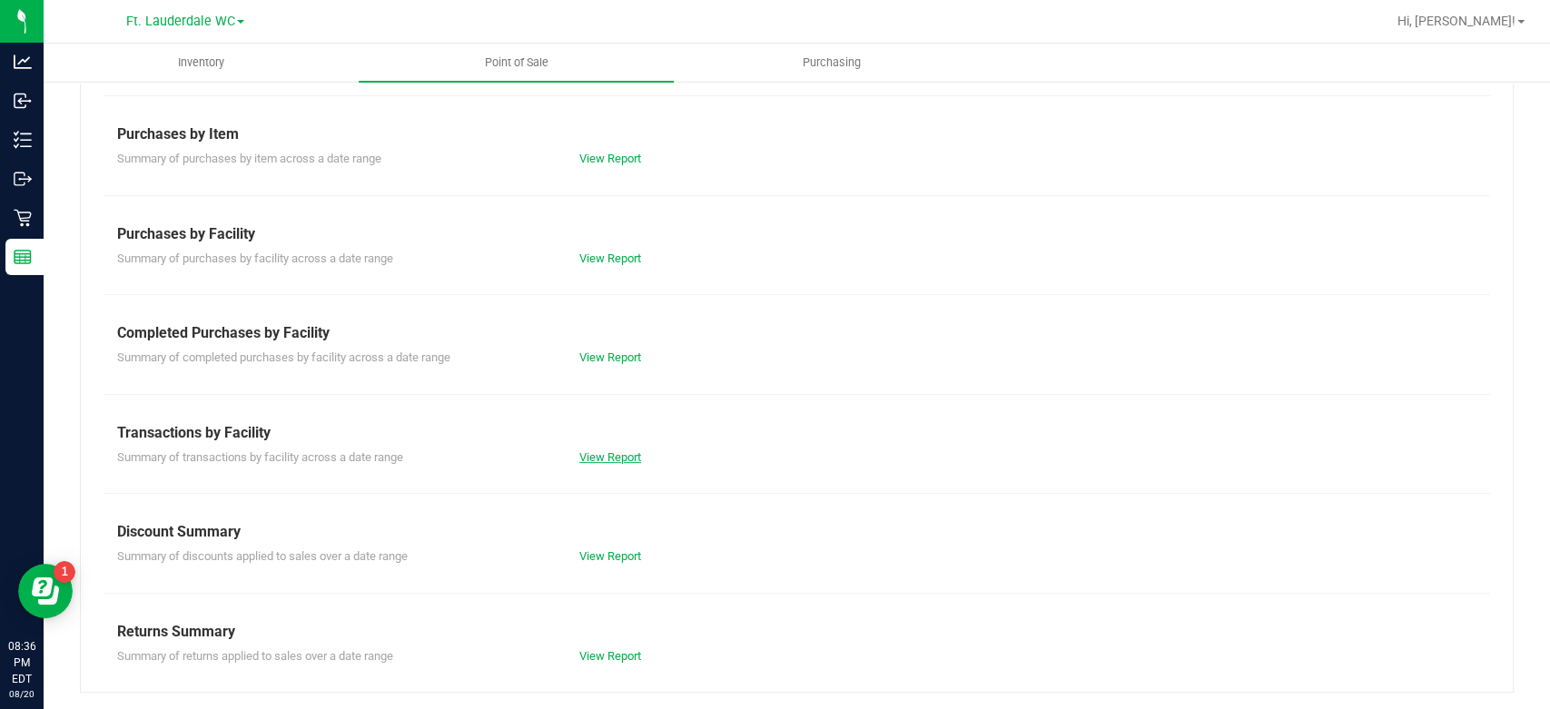
click at [579, 457] on link "View Report" at bounding box center [610, 457] width 62 height 14
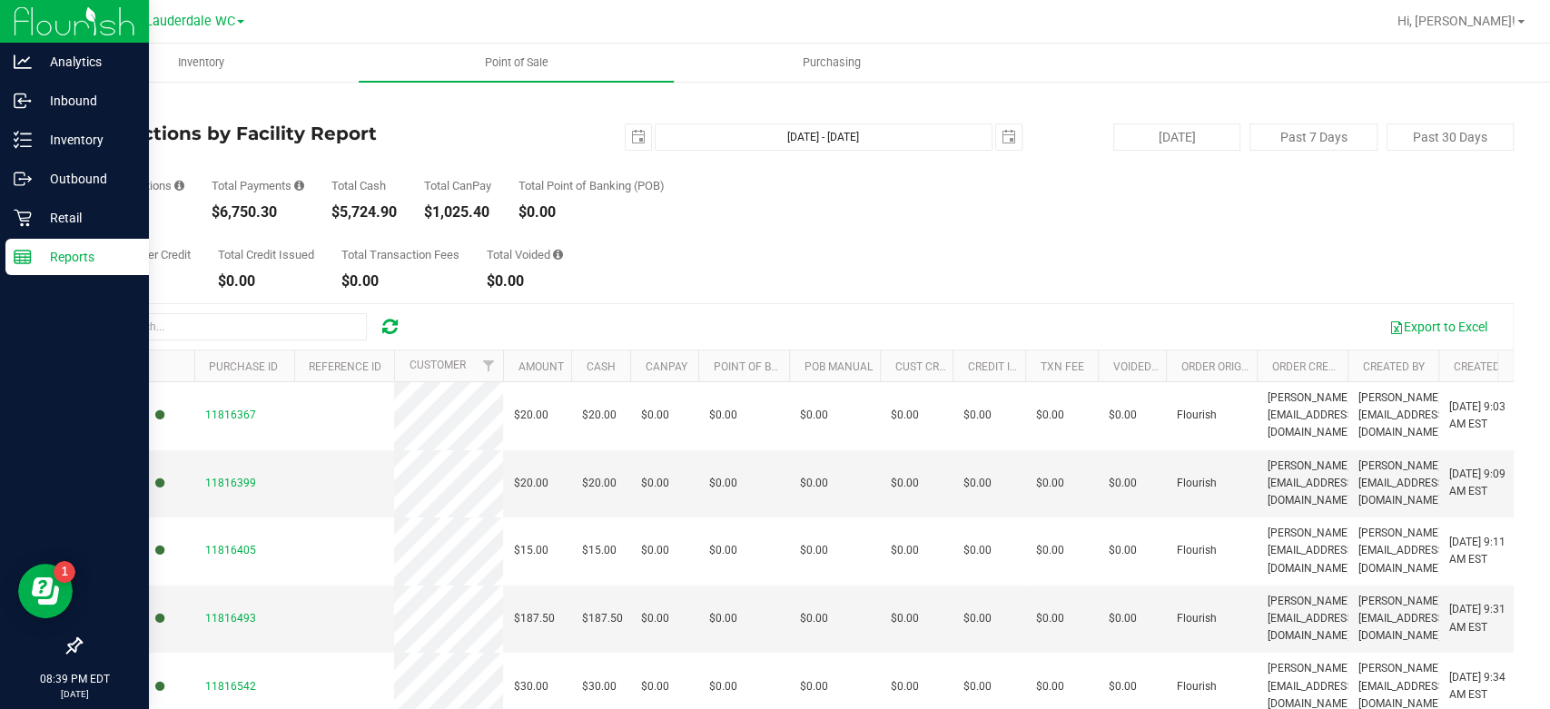
click at [20, 259] on line at bounding box center [20, 258] width 0 height 9
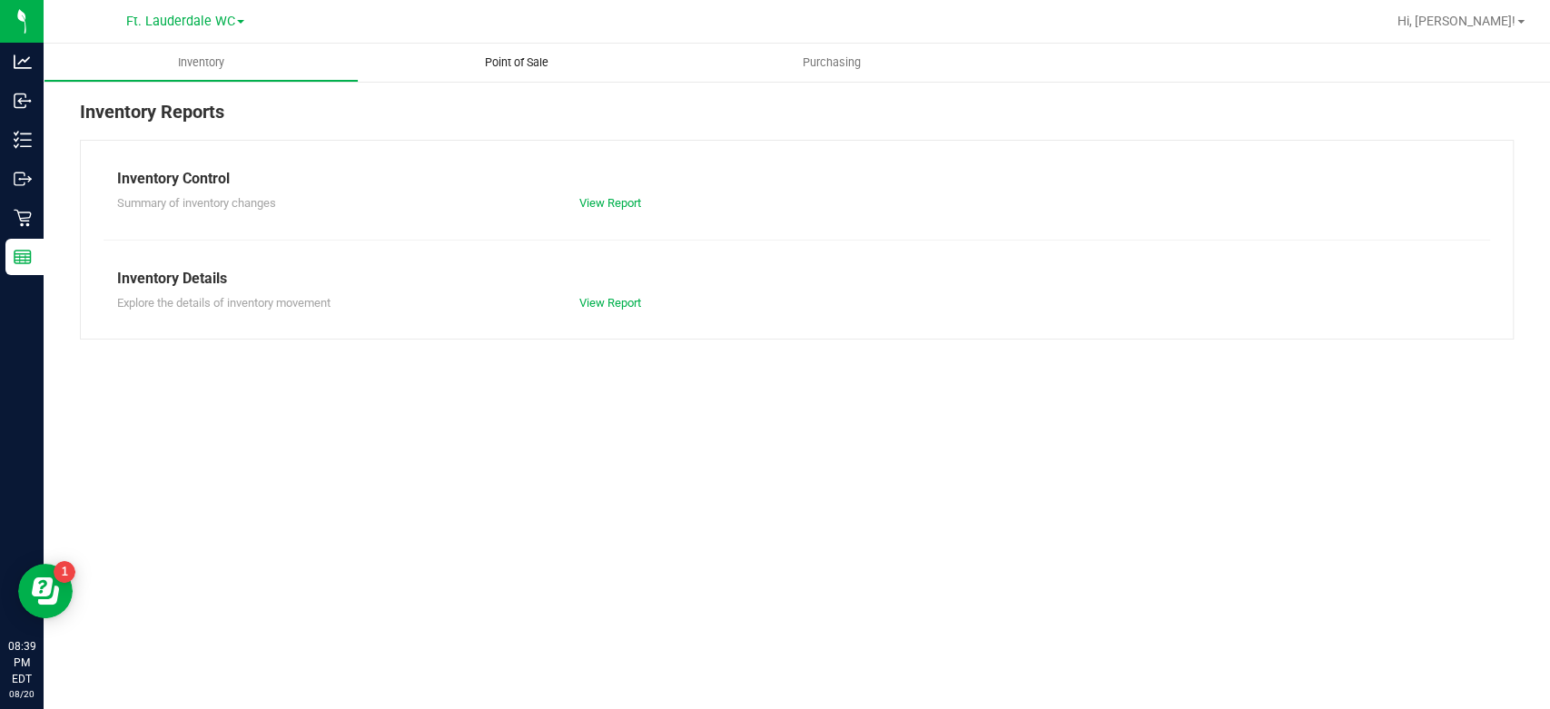
click at [536, 79] on uib-tab-heading "Point of Sale" at bounding box center [516, 63] width 315 height 38
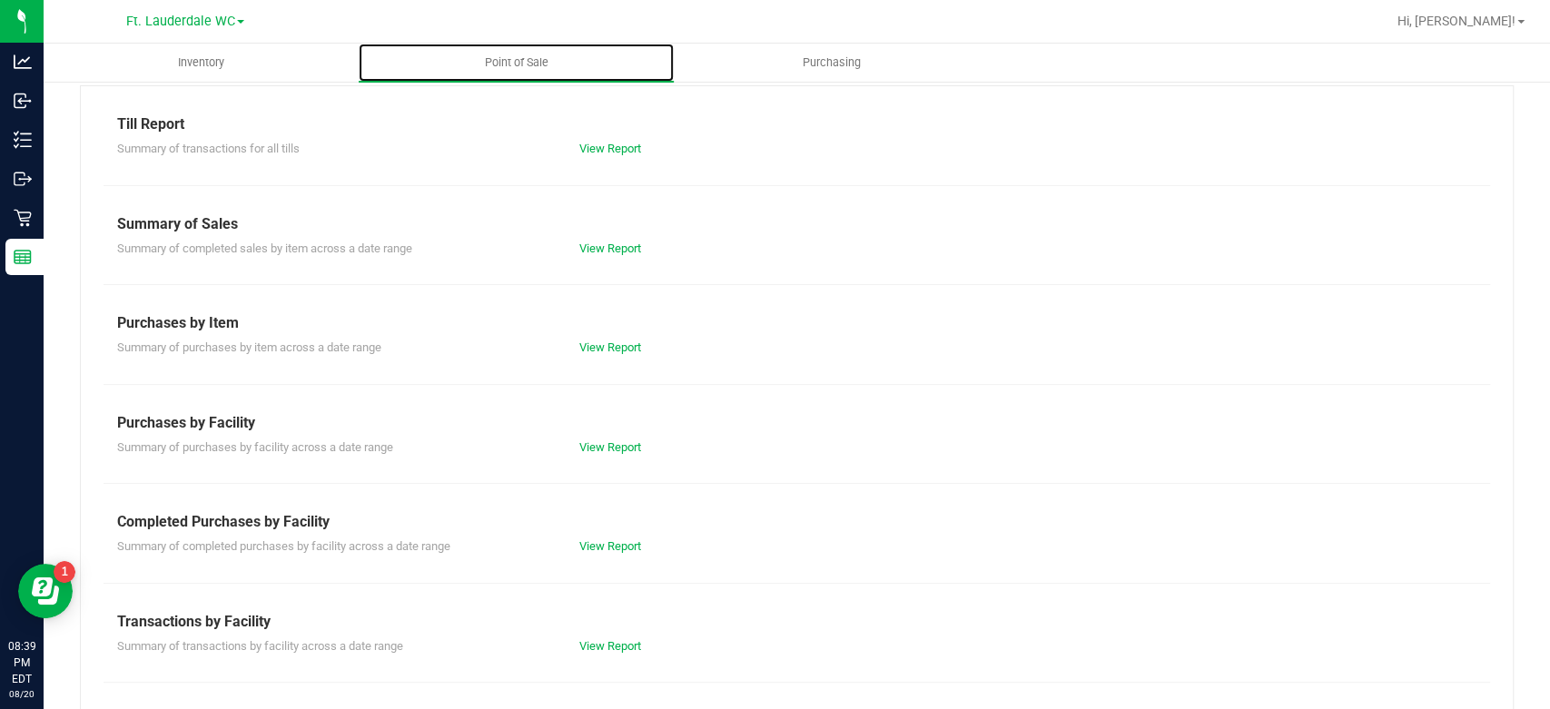
scroll to position [202, 0]
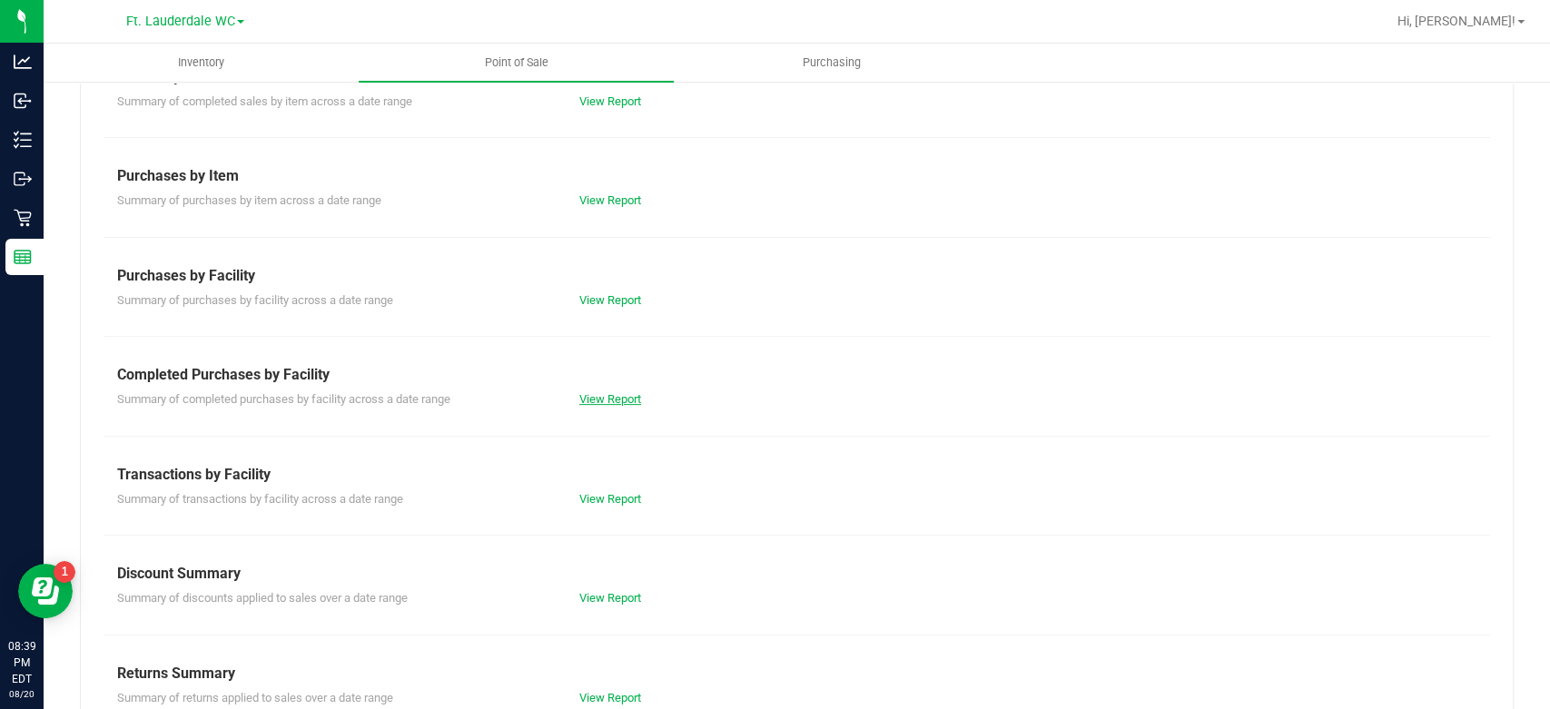
click at [588, 392] on link "View Report" at bounding box center [610, 399] width 62 height 14
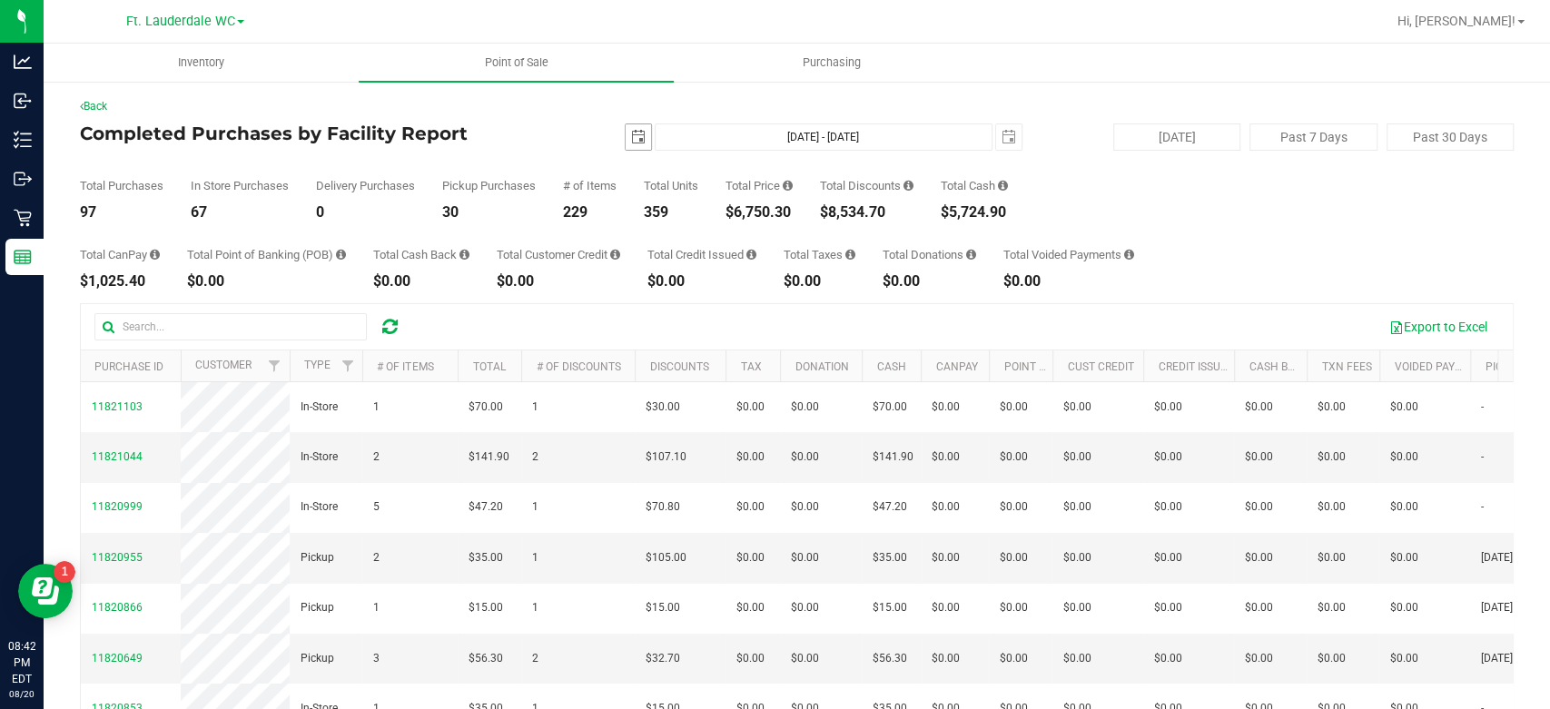
click at [636, 135] on span "select" at bounding box center [638, 137] width 15 height 15
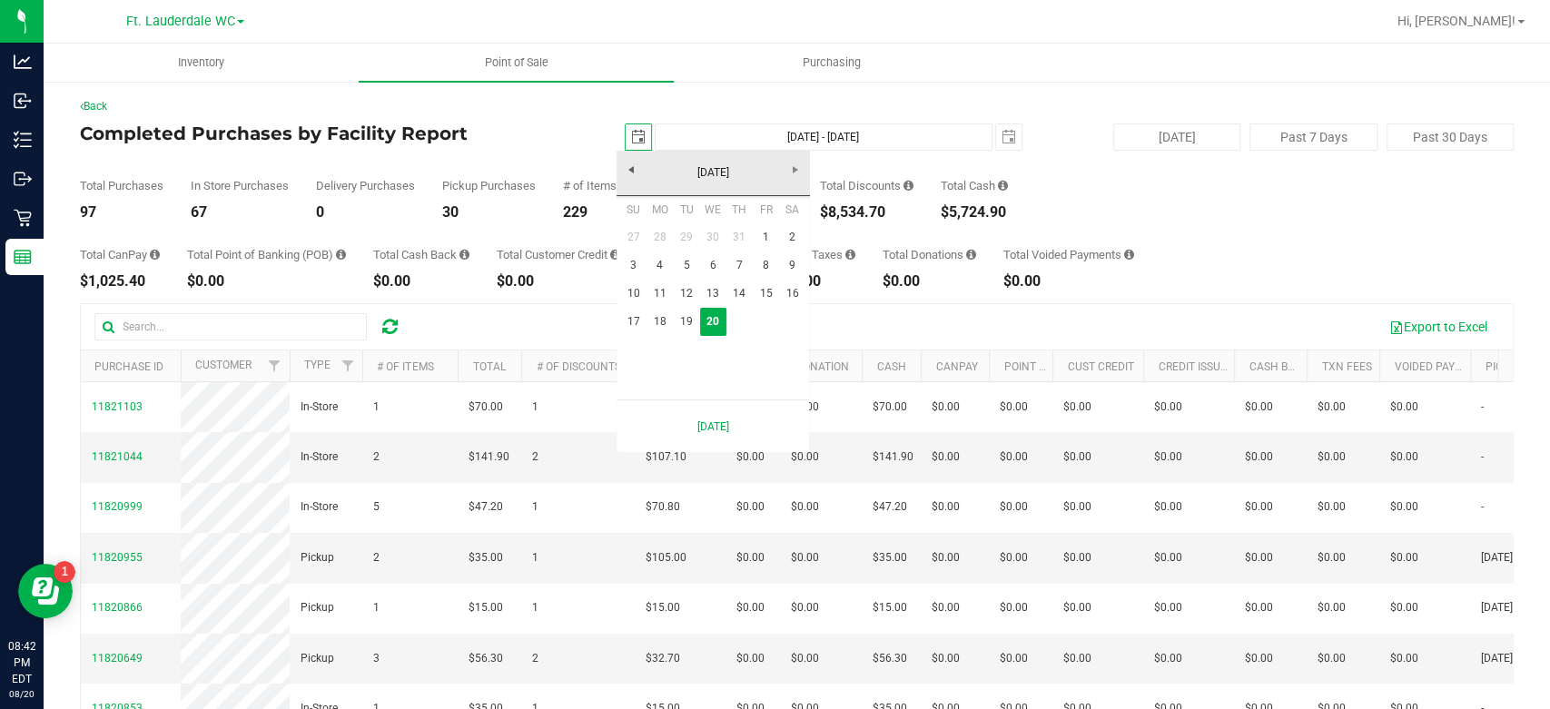
scroll to position [0, 44]
click at [634, 315] on link "17" at bounding box center [633, 322] width 26 height 28
type input "2025-08-17"
type input "Aug 17, 2025 - Aug 20, 2025"
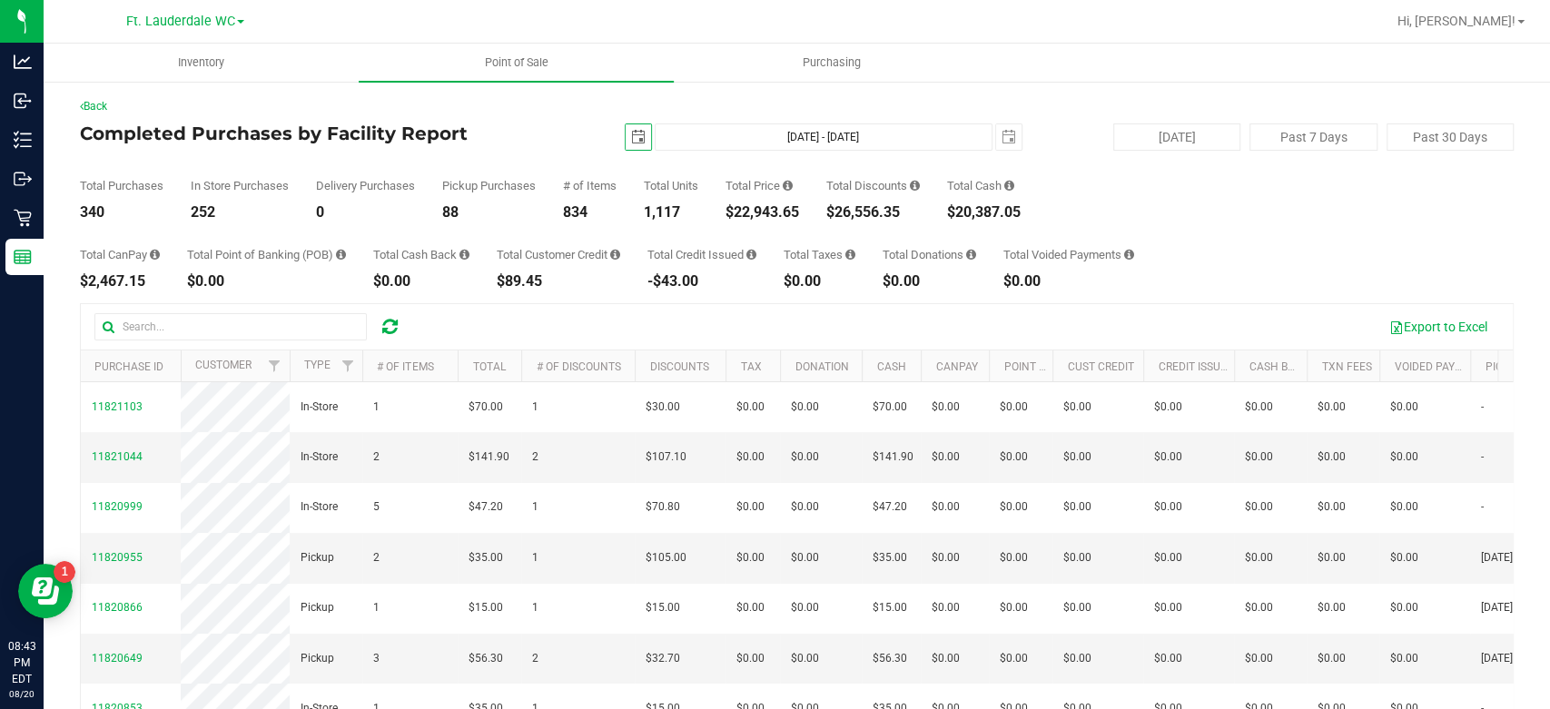
click at [633, 148] on span "select" at bounding box center [638, 136] width 25 height 25
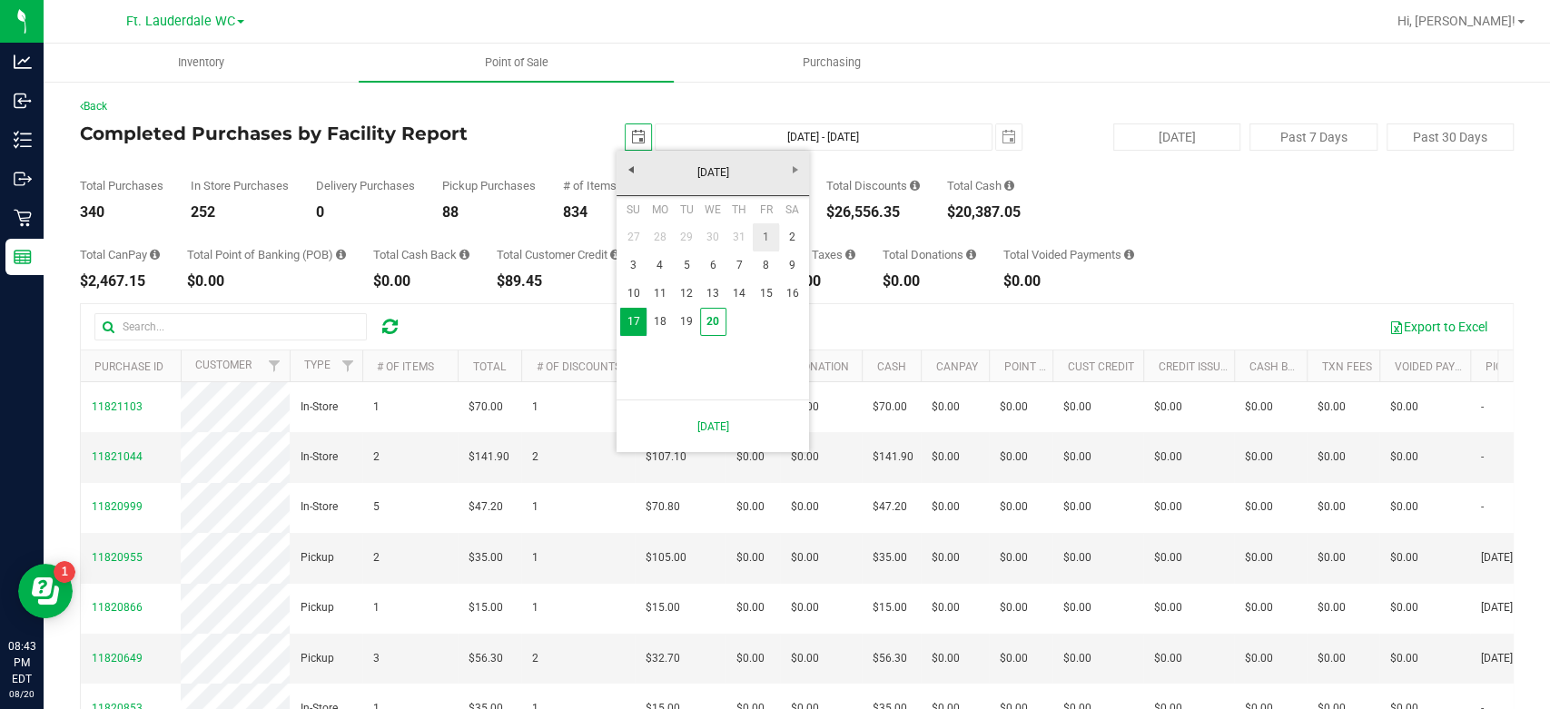
click at [777, 238] on link "1" at bounding box center [766, 237] width 26 height 28
type input "2025-08-01"
type input "Aug 1, 2025 - Aug 20, 2025"
